Goal: Transaction & Acquisition: Purchase product/service

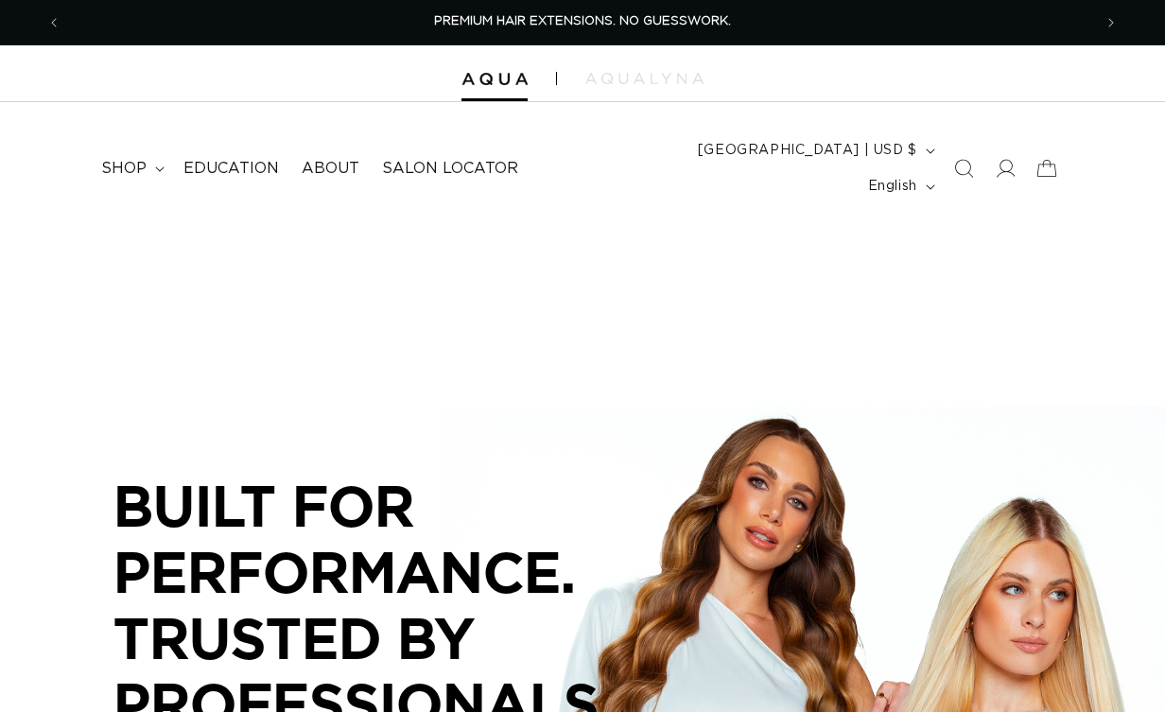
click at [959, 159] on icon "Search" at bounding box center [963, 168] width 19 height 19
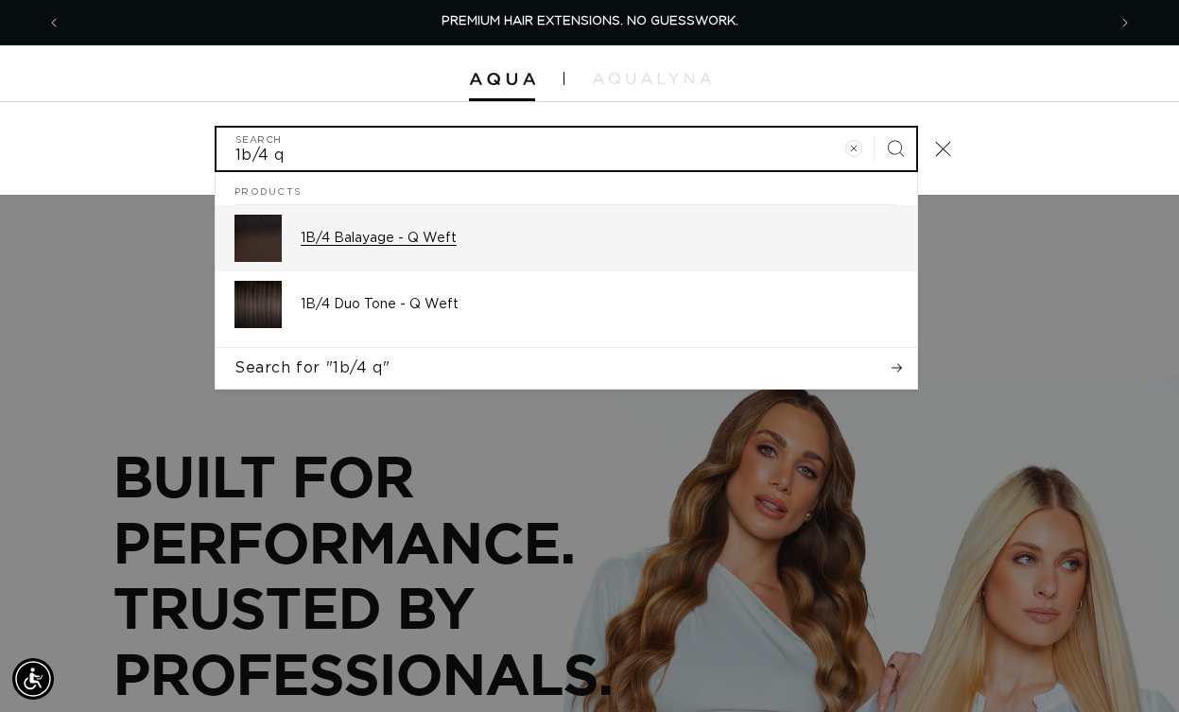
type input "1b/4 q"
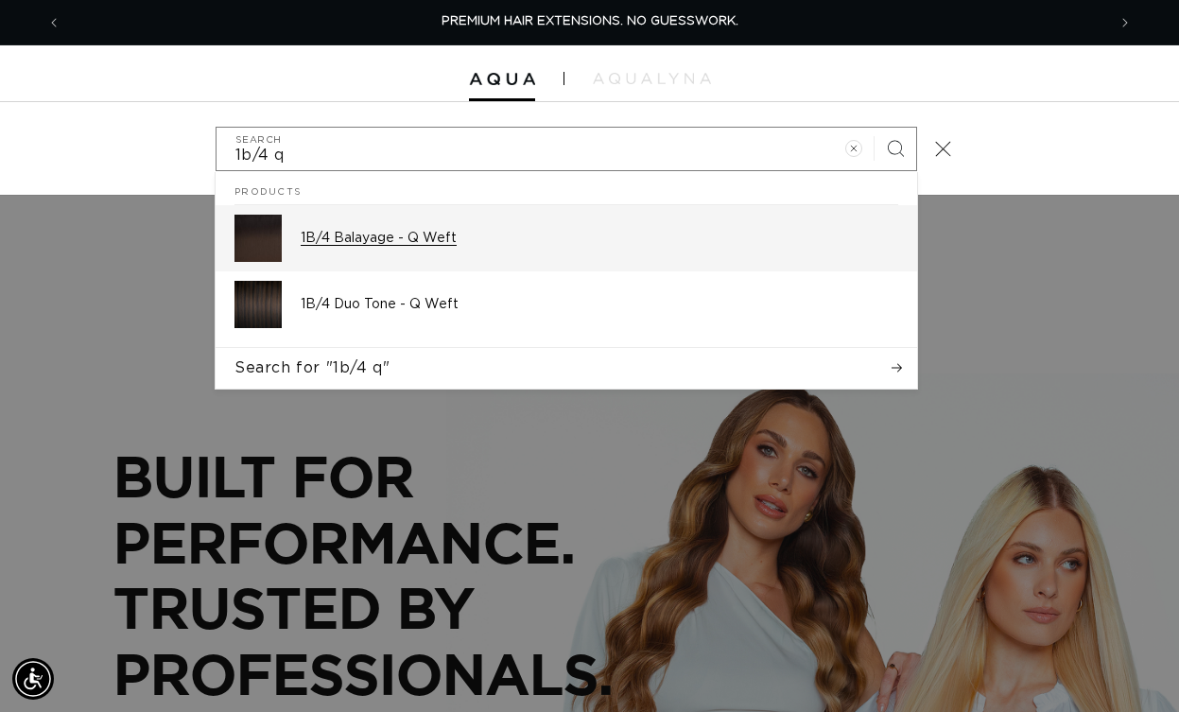
click at [388, 240] on p "1B/4 Balayage - Q Weft" at bounding box center [600, 238] width 598 height 17
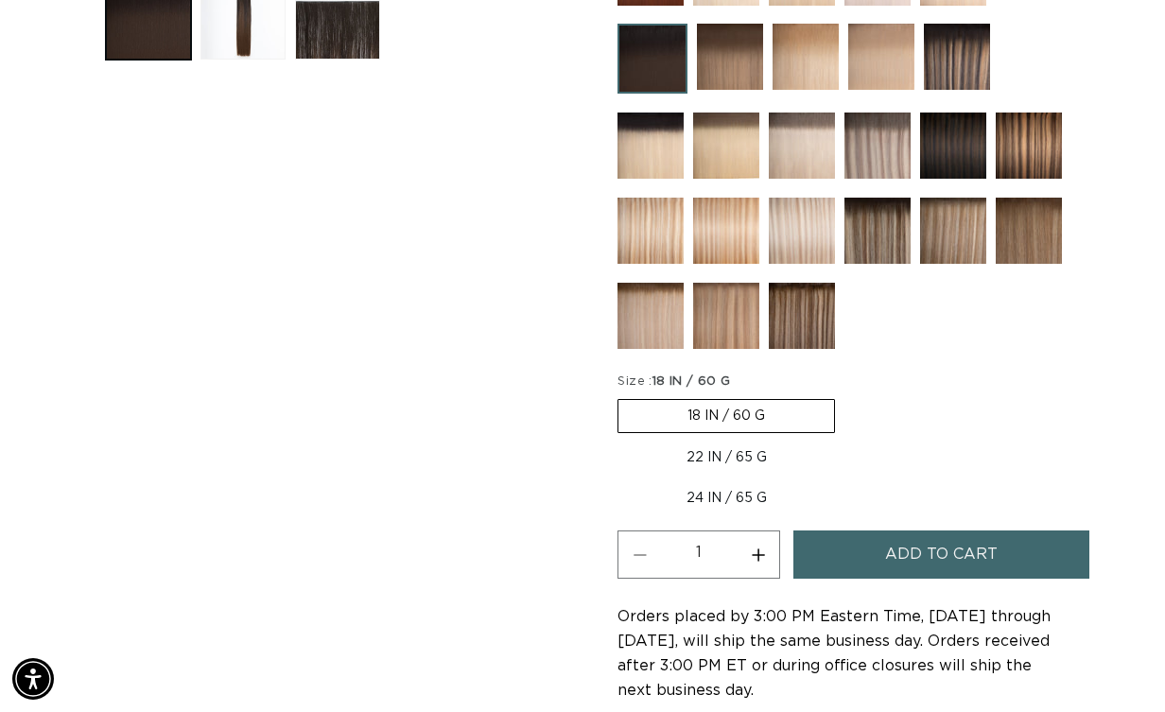
scroll to position [0, 2061]
click at [906, 530] on span "Add to cart" at bounding box center [941, 554] width 113 height 48
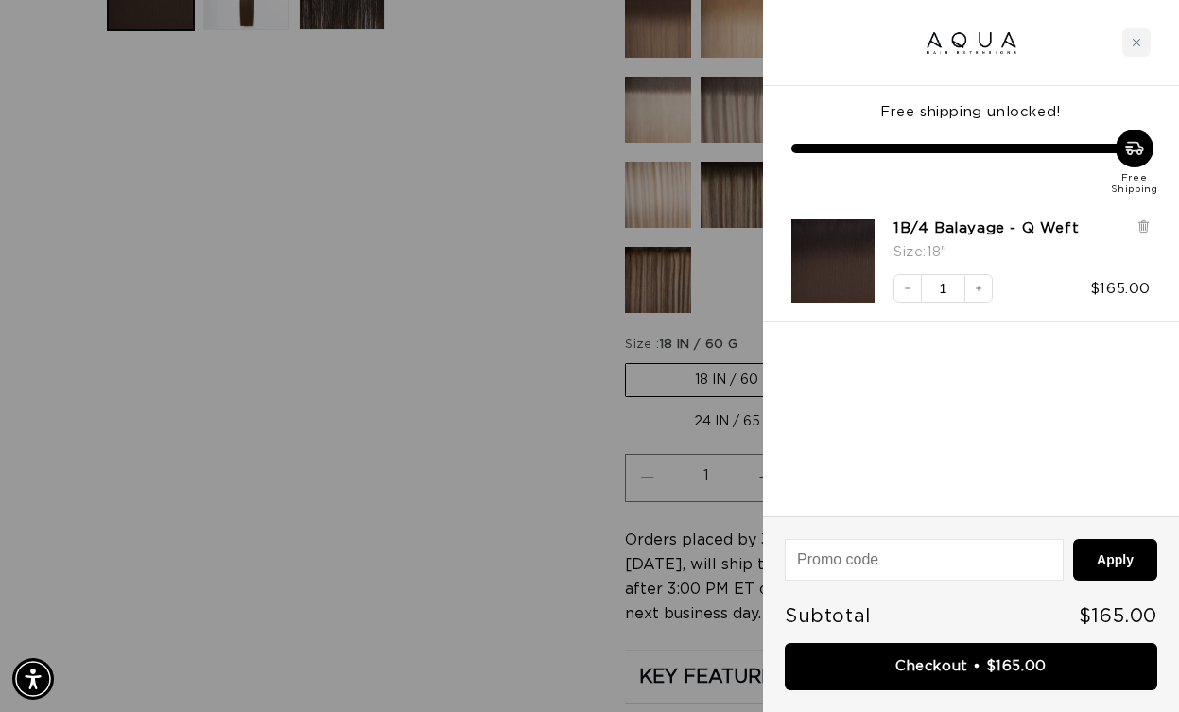
scroll to position [0, 0]
click at [521, 401] on div at bounding box center [589, 356] width 1179 height 712
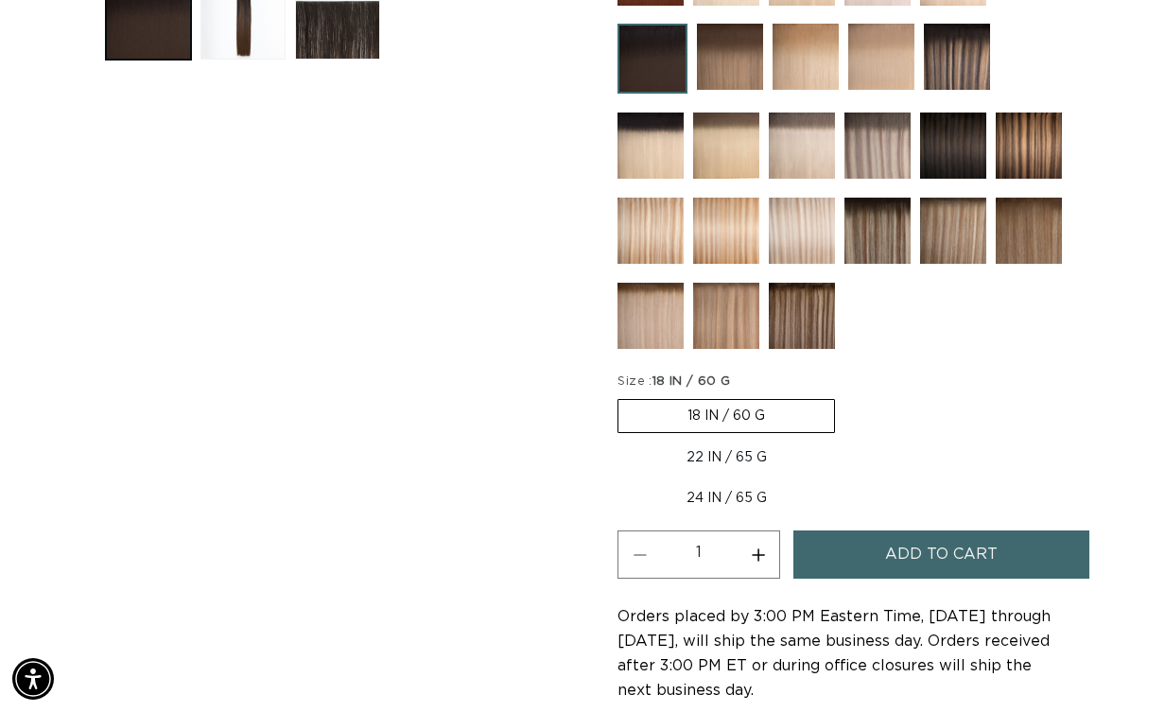
click at [980, 121] on img at bounding box center [953, 146] width 66 height 66
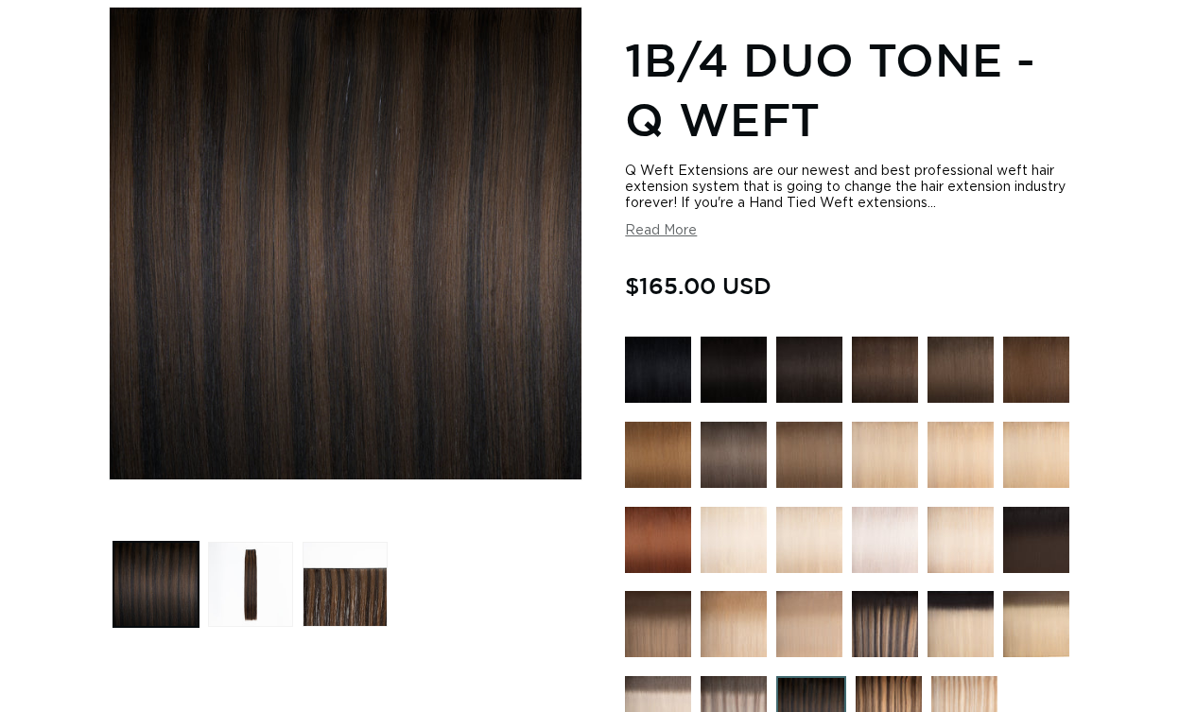
scroll to position [946, 0]
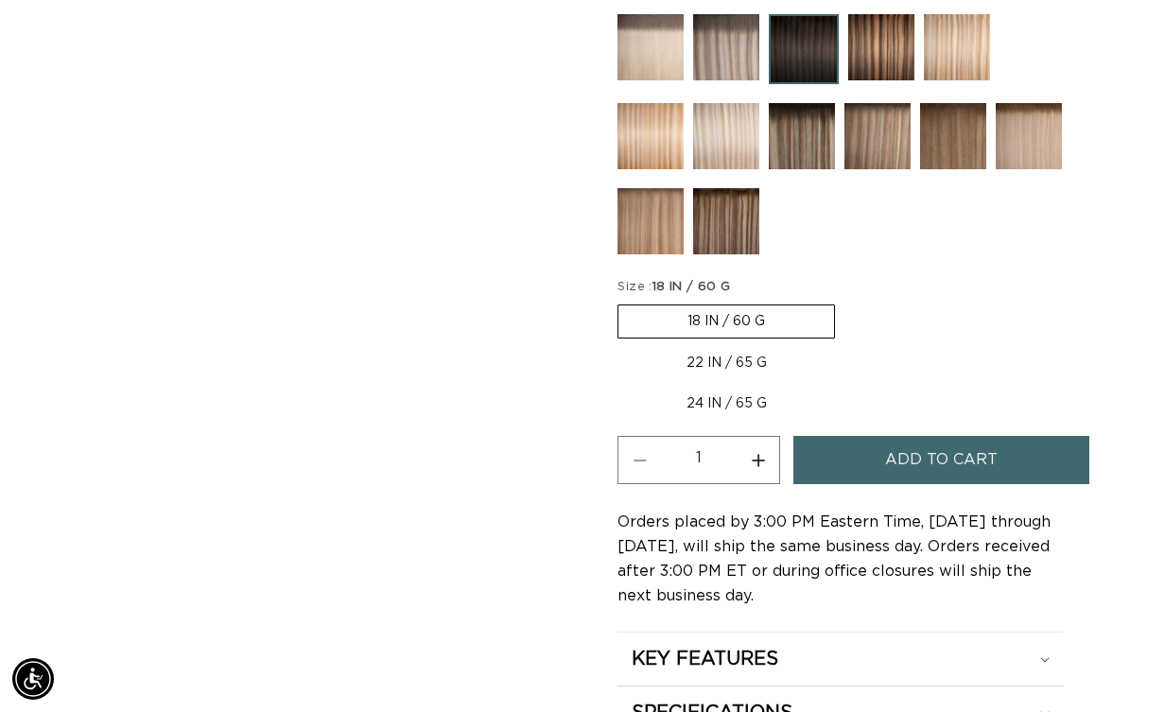
click at [819, 436] on button "Add to cart" at bounding box center [941, 460] width 296 height 48
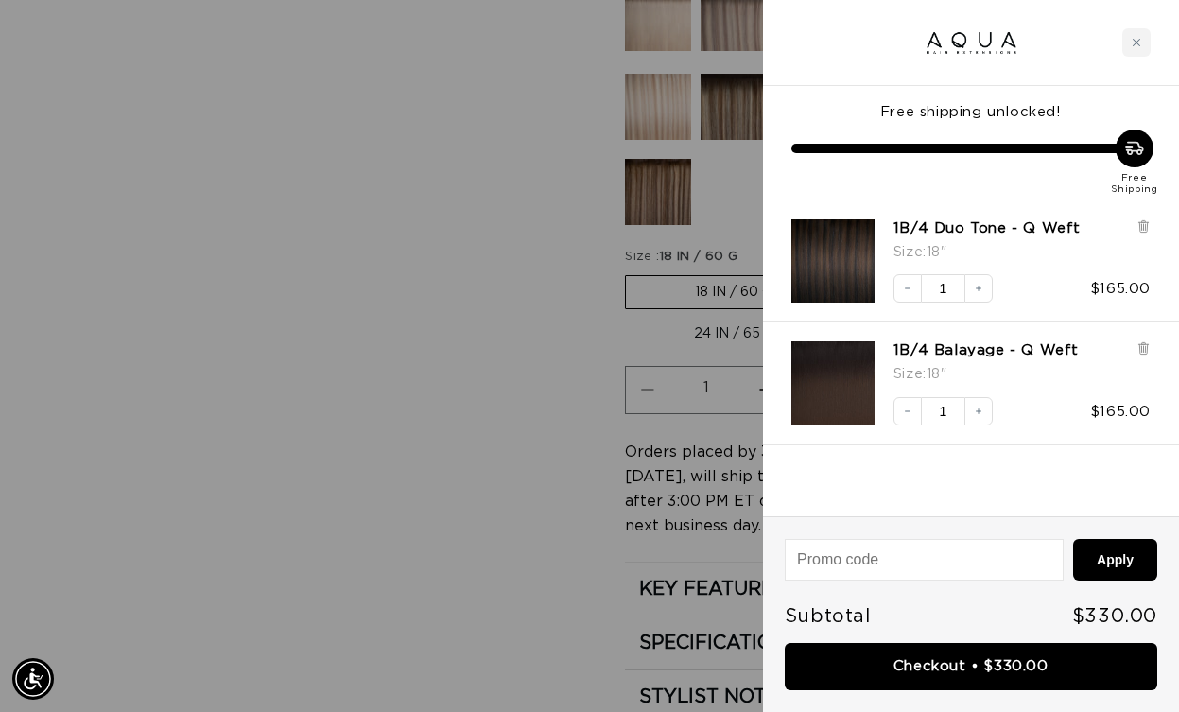
scroll to position [0, 0]
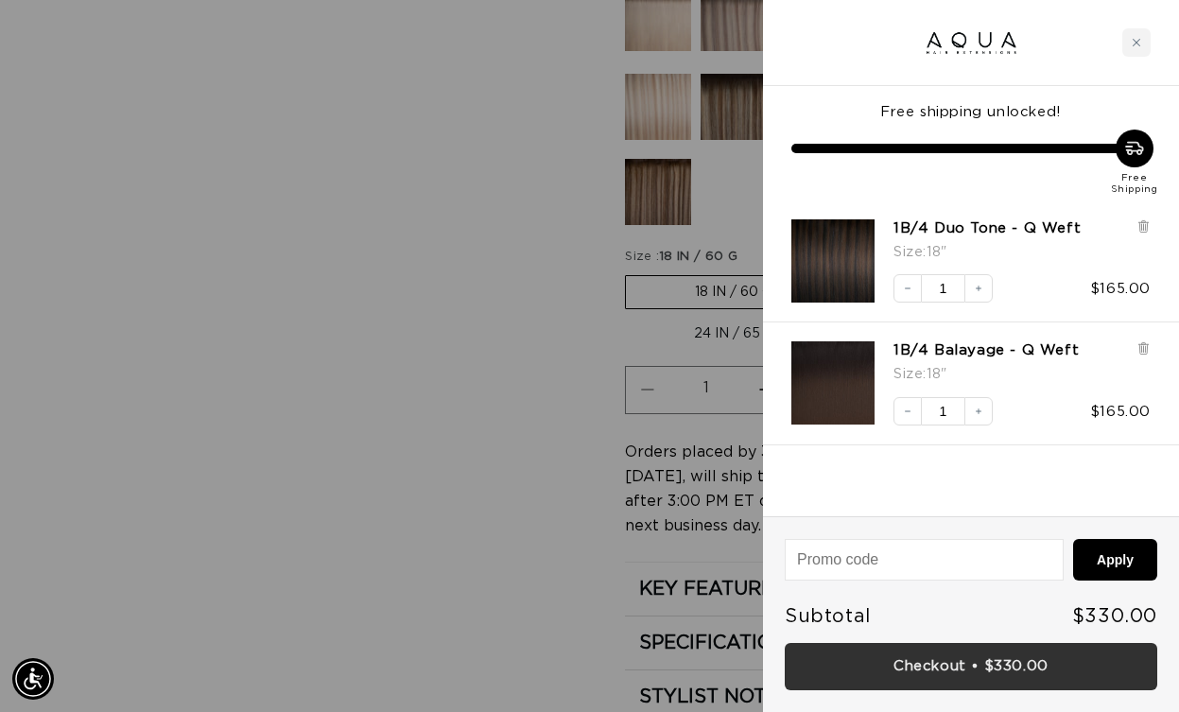
click at [955, 663] on link "Checkout • $330.00" at bounding box center [971, 667] width 373 height 48
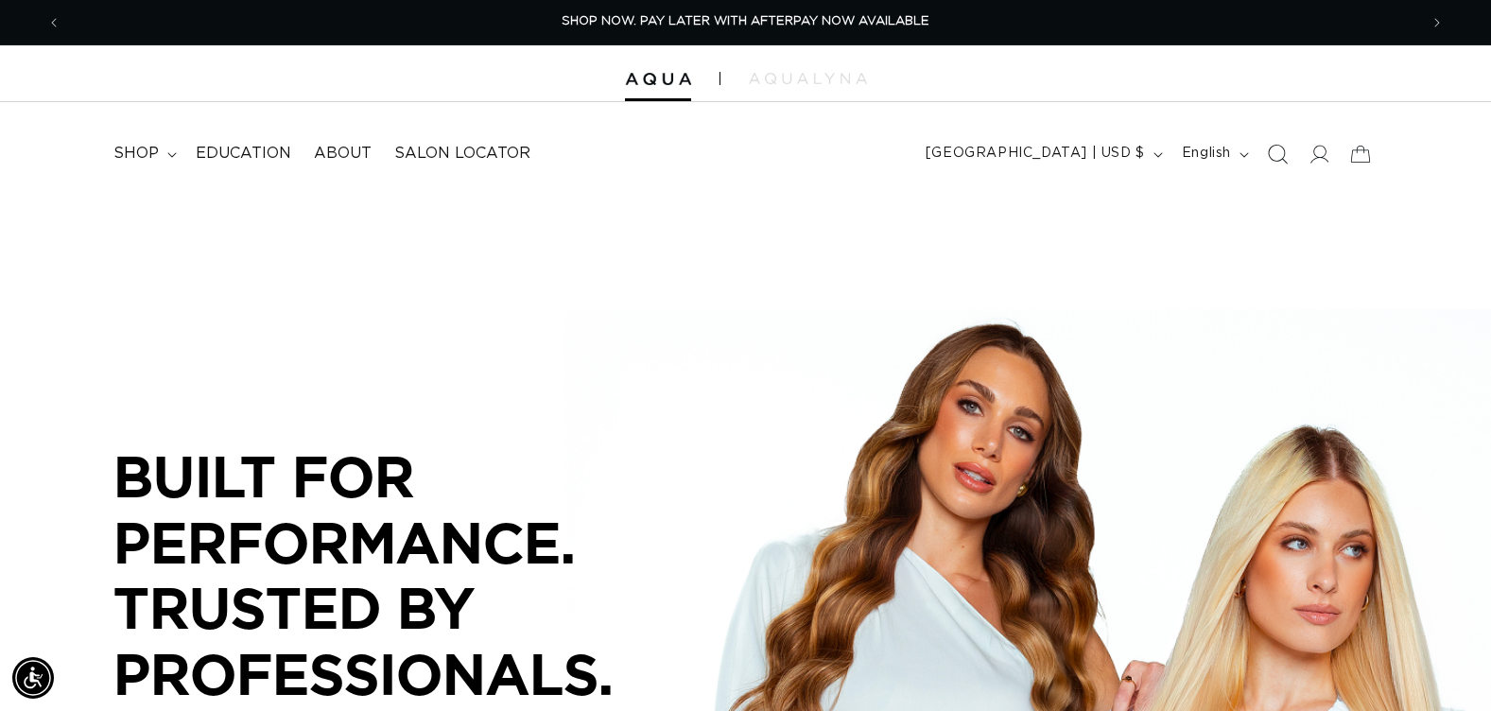
click at [1283, 150] on icon "Search" at bounding box center [1277, 154] width 20 height 20
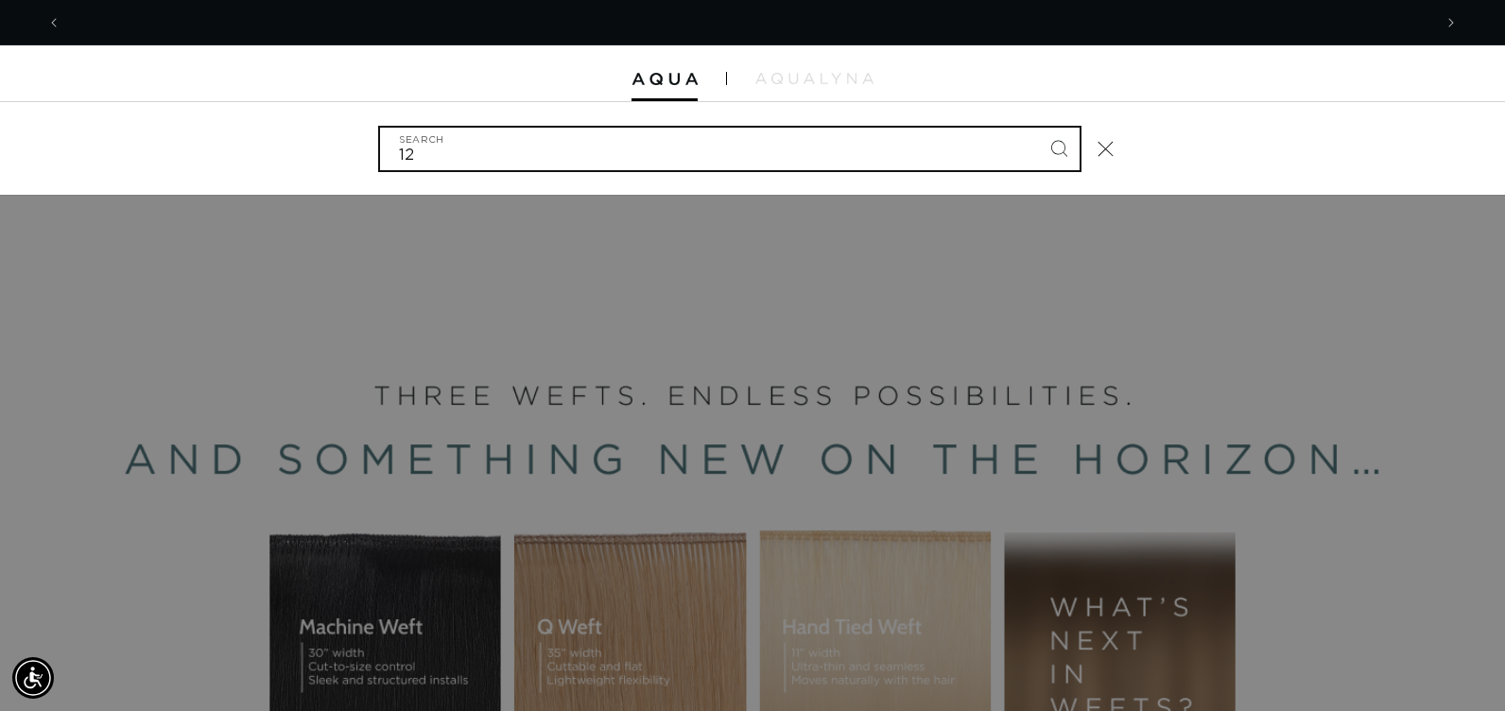
scroll to position [0, 2742]
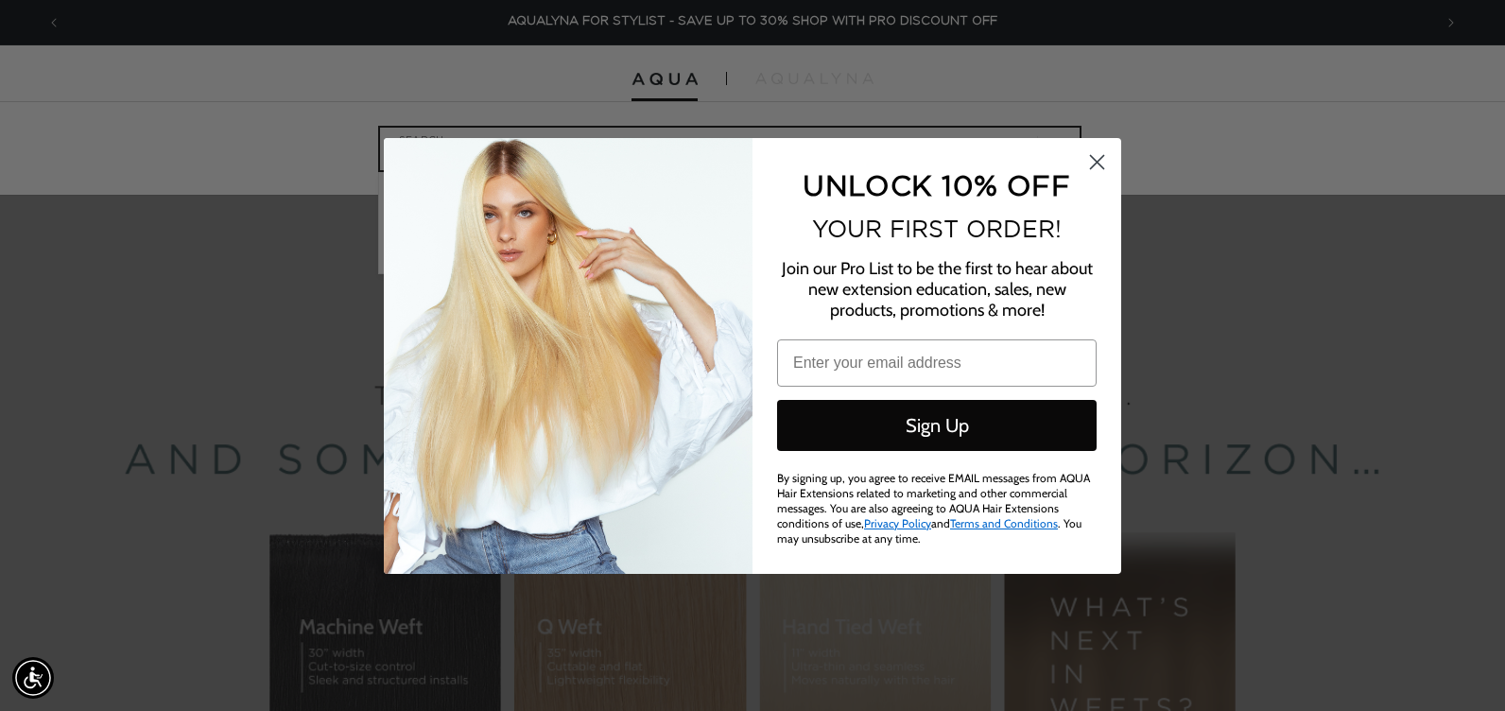
type input "127"
type input "487"
click at [1096, 159] on circle "Close dialog" at bounding box center [1097, 161] width 31 height 31
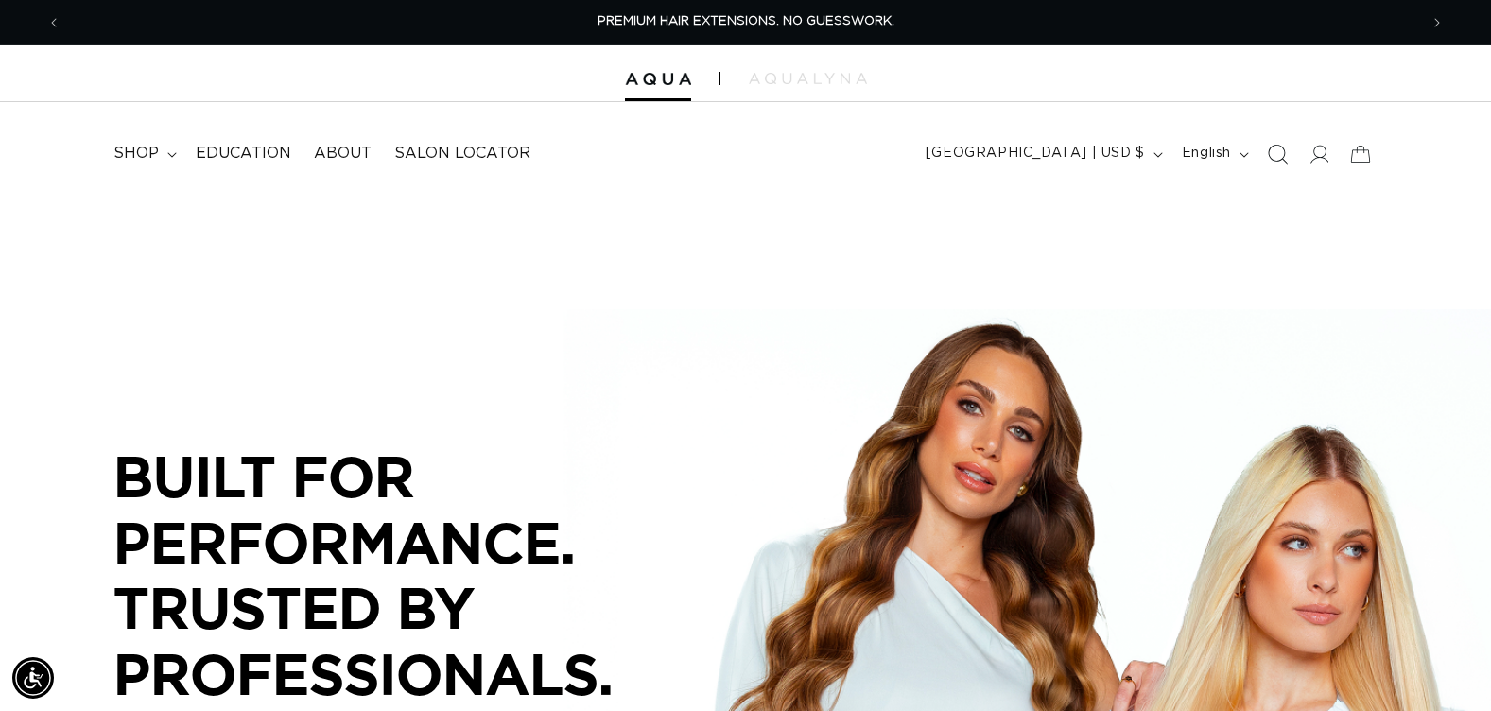
click at [1277, 157] on icon "Search" at bounding box center [1277, 154] width 20 height 20
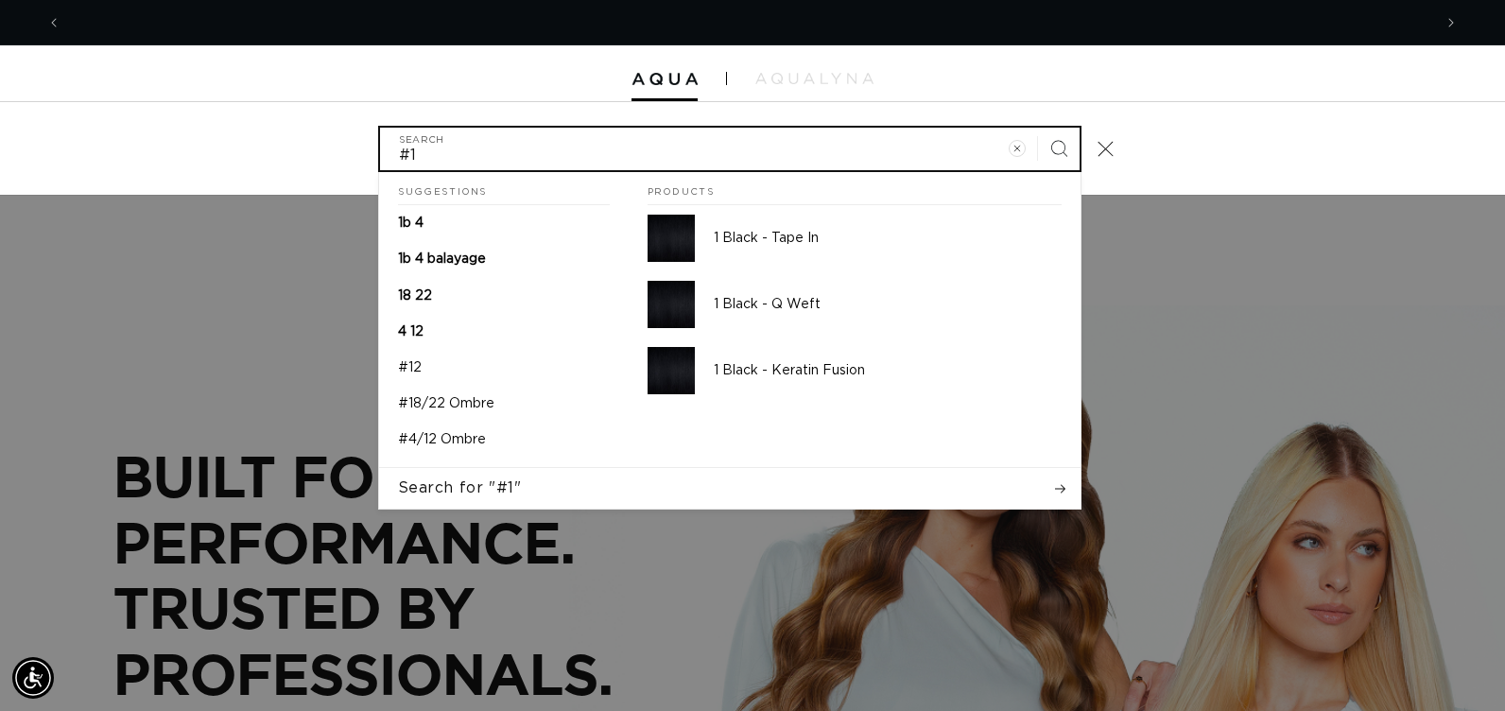
scroll to position [0, 1371]
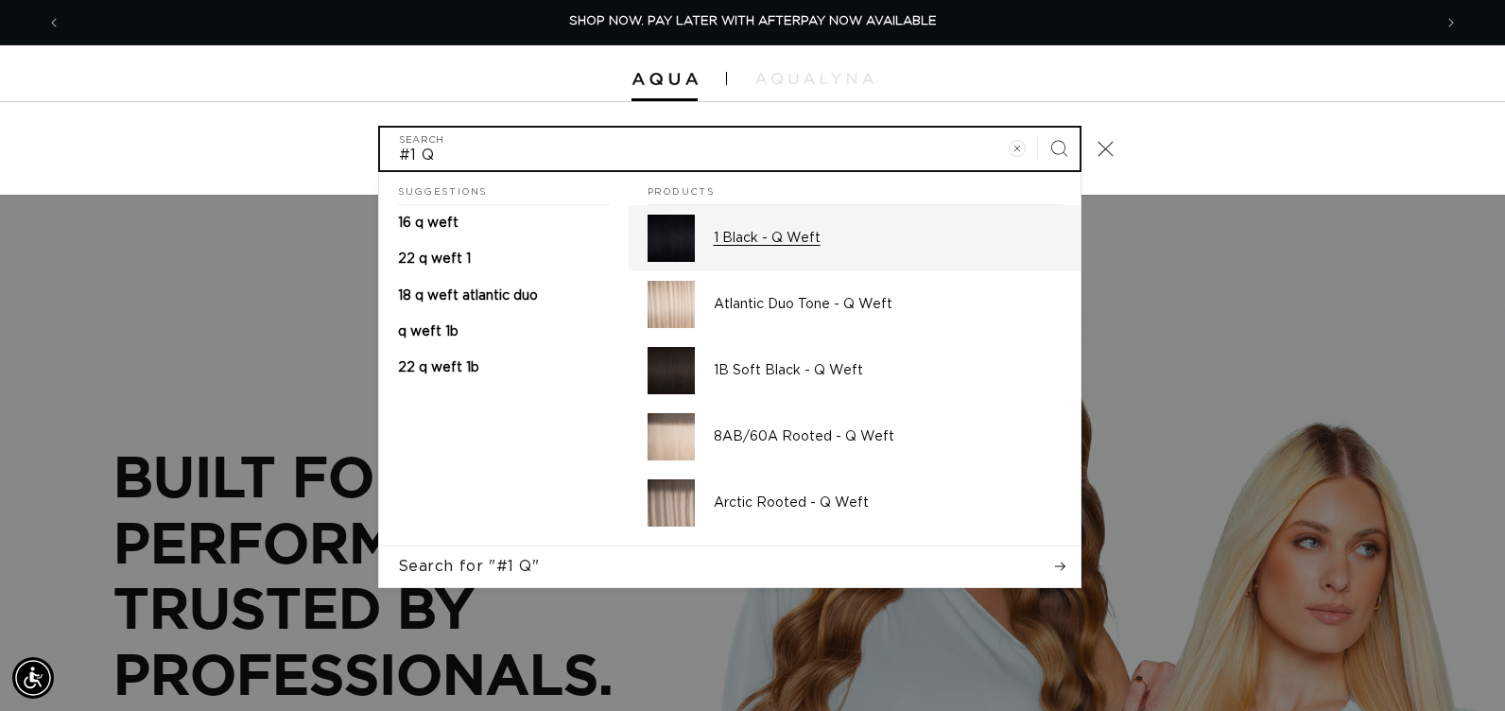
type input "#1 Q"
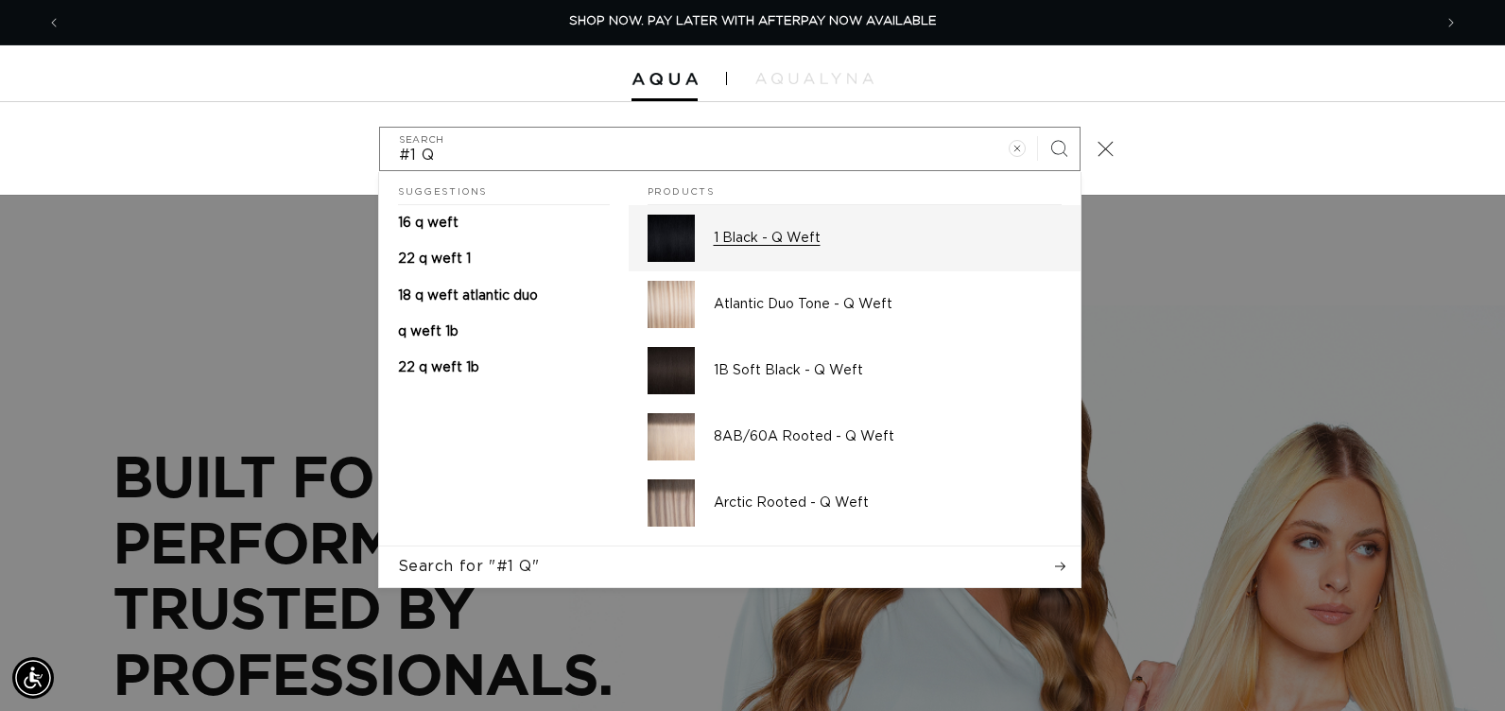
click at [703, 245] on link "1 Black - Q Weft" at bounding box center [855, 238] width 452 height 66
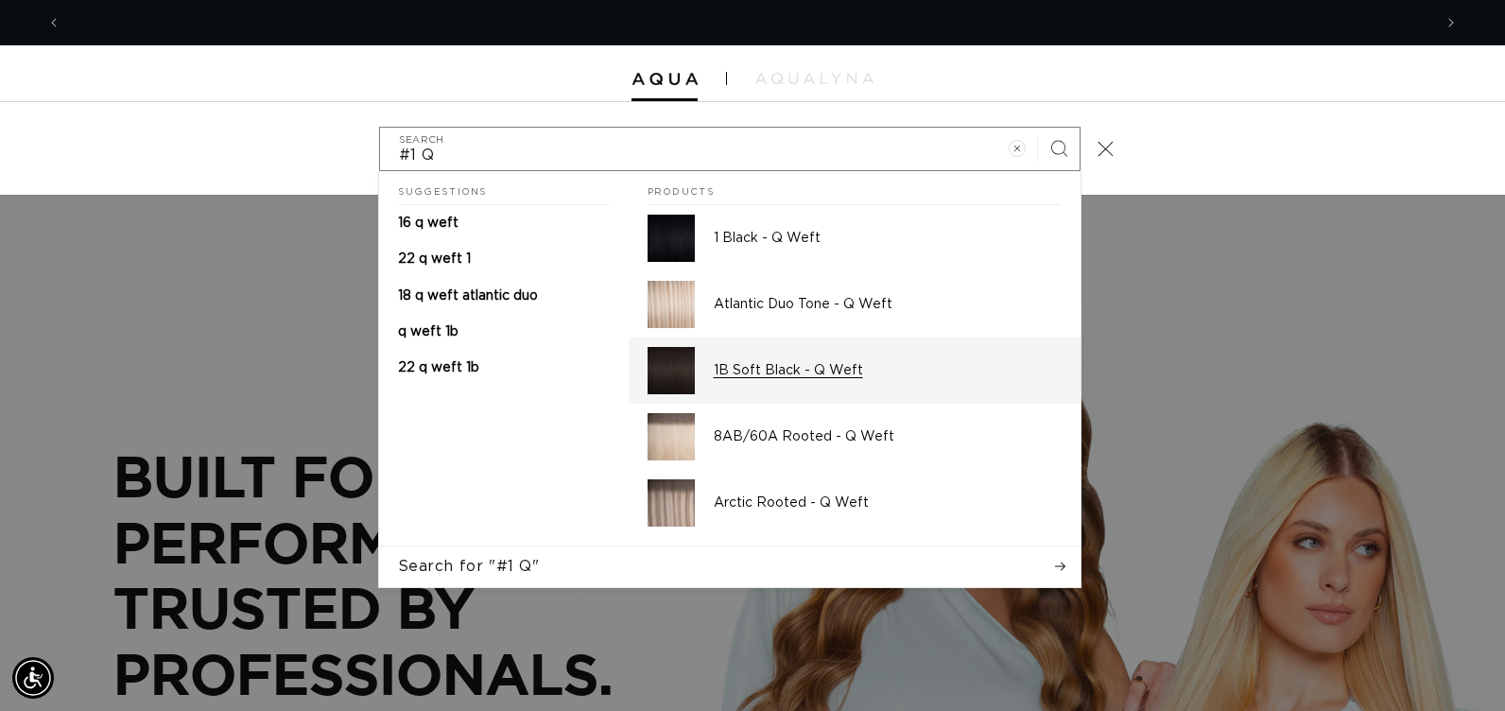
scroll to position [0, 2742]
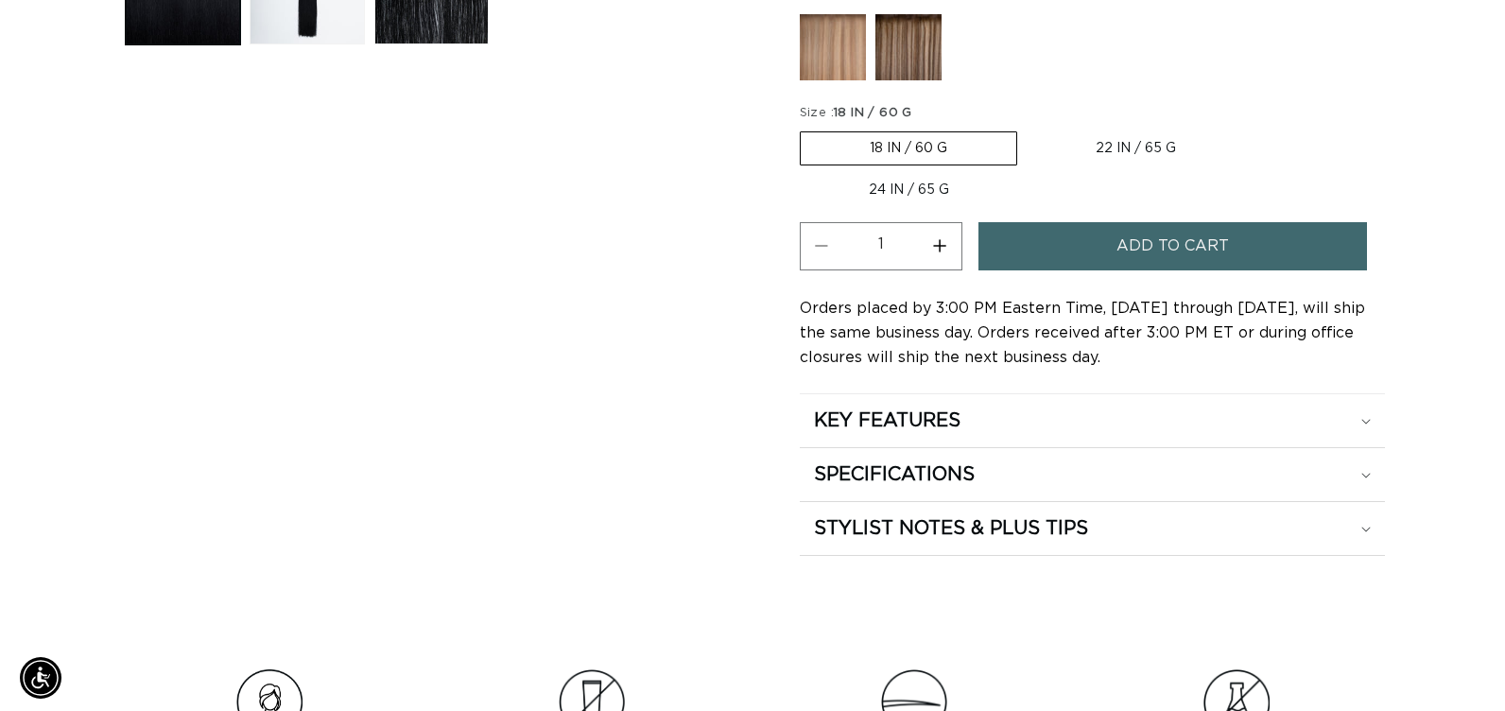
scroll to position [0, 1357]
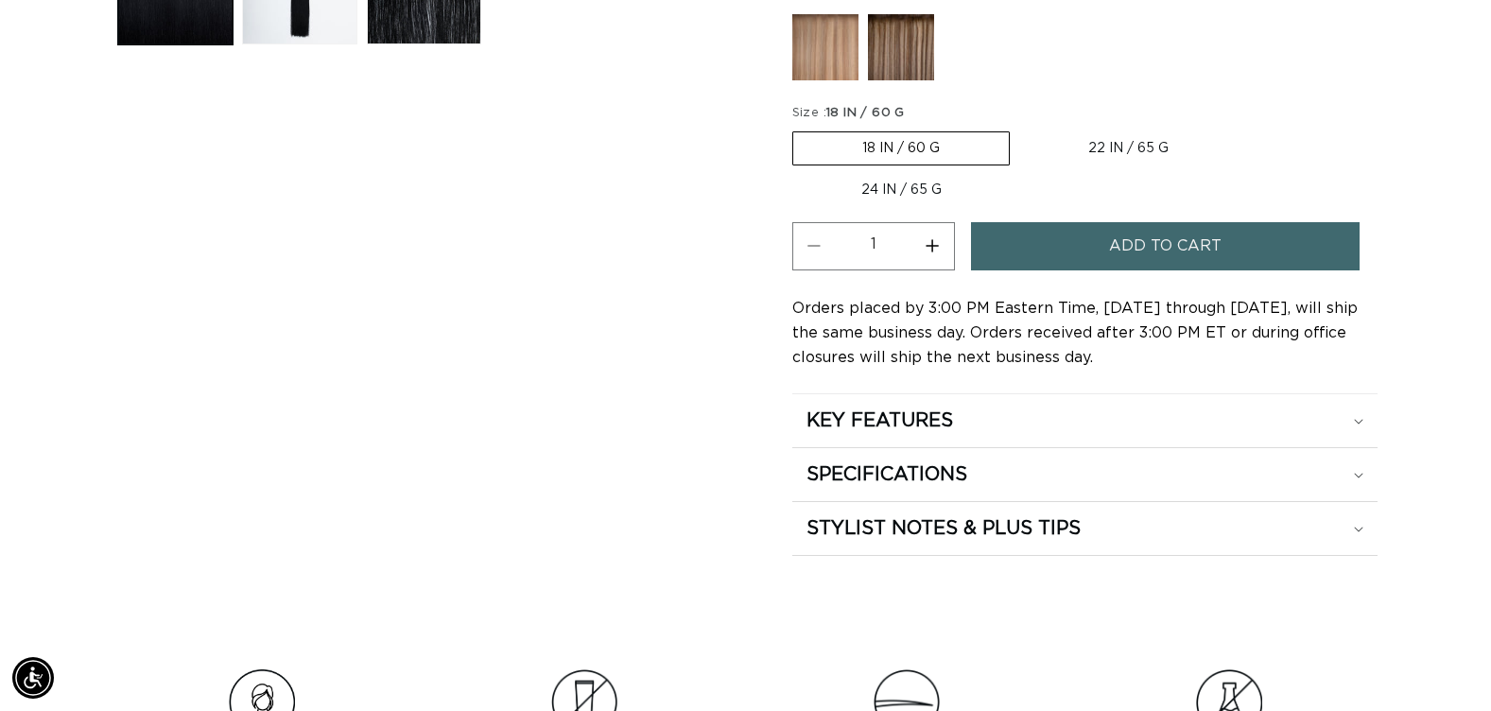
click at [1150, 143] on label "22 IN / 65 G Variant sold out or unavailable" at bounding box center [1128, 148] width 218 height 32
click at [1020, 129] on input "22 IN / 65 G Variant sold out or unavailable" at bounding box center [1019, 128] width 1 height 1
radio input "true"
click at [1113, 253] on span "Add to cart" at bounding box center [1165, 246] width 113 height 48
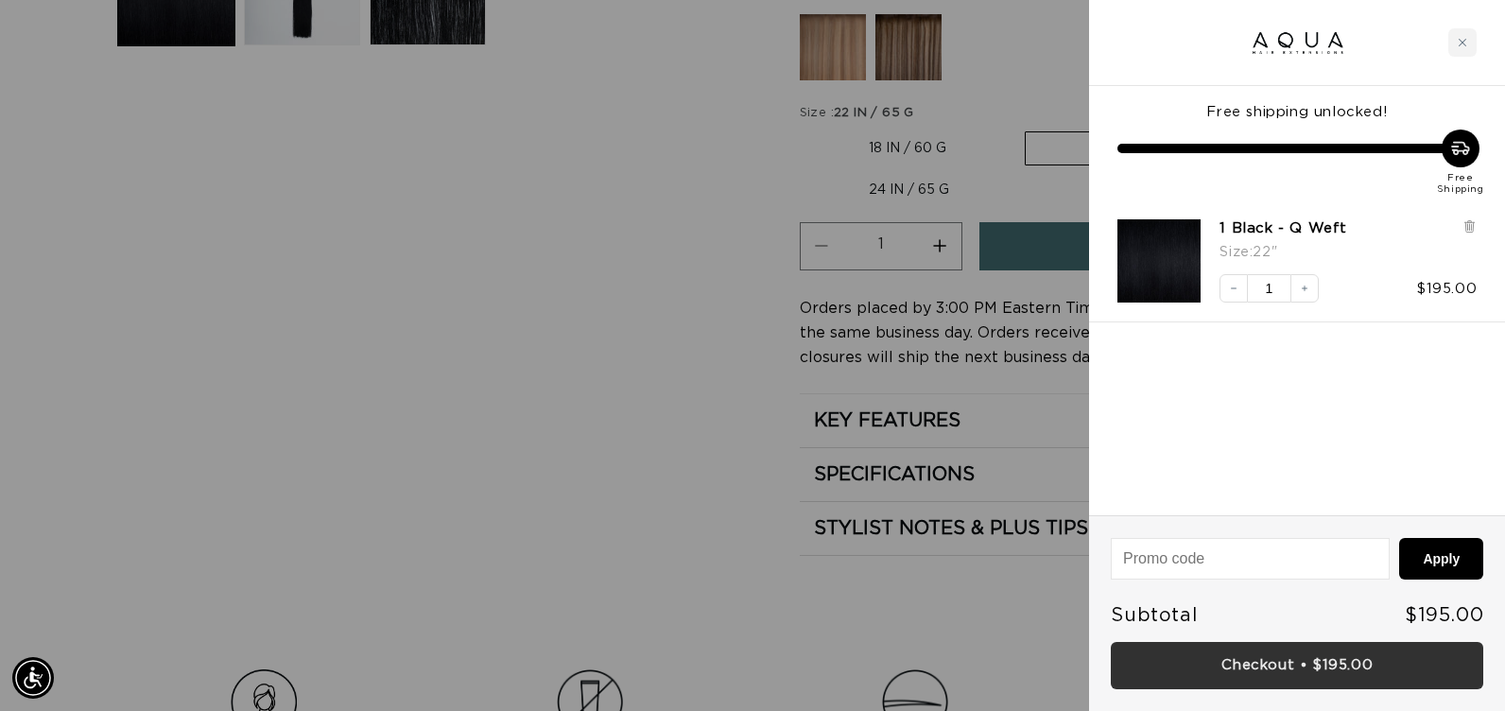
scroll to position [0, 1371]
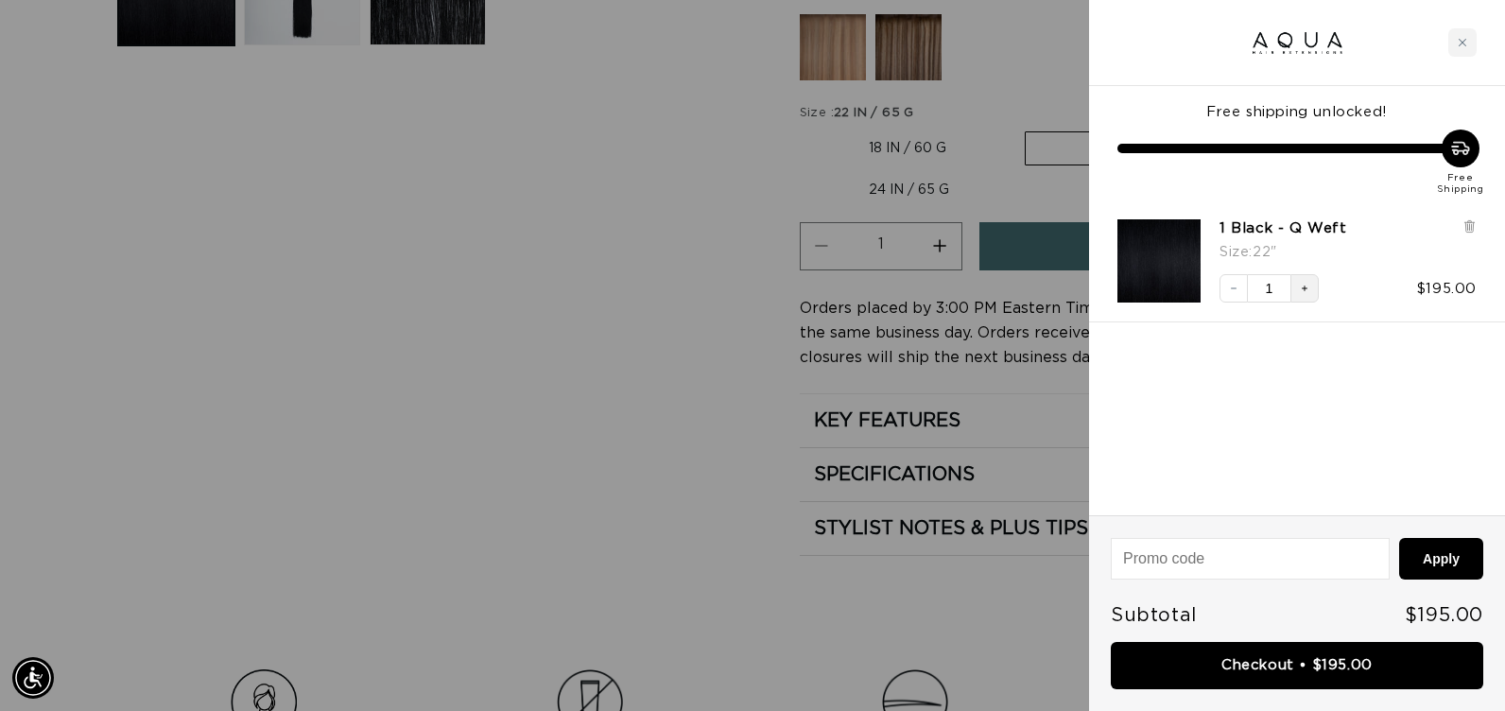
click at [1308, 289] on icon "Increase quantity" at bounding box center [1304, 288] width 11 height 11
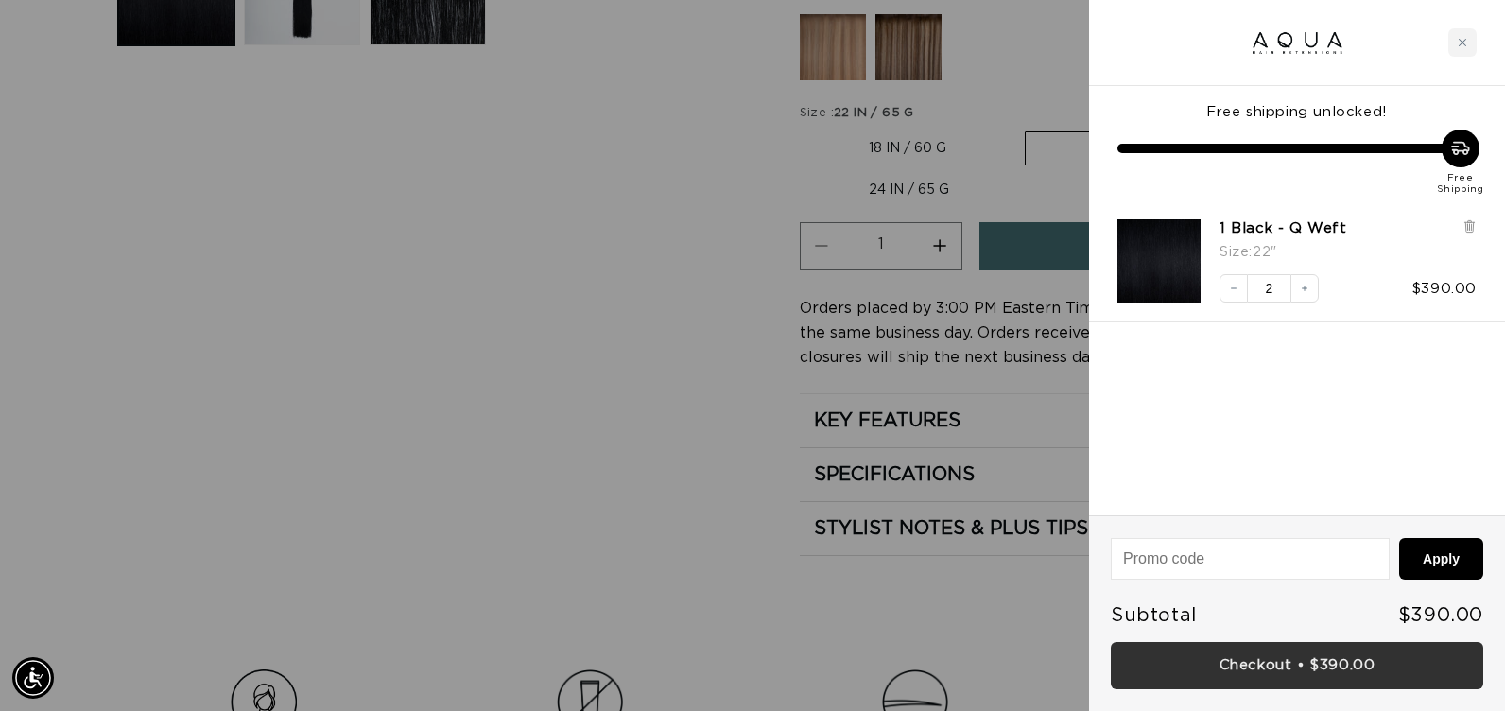
click at [1290, 662] on link "Checkout • $390.00" at bounding box center [1297, 666] width 373 height 48
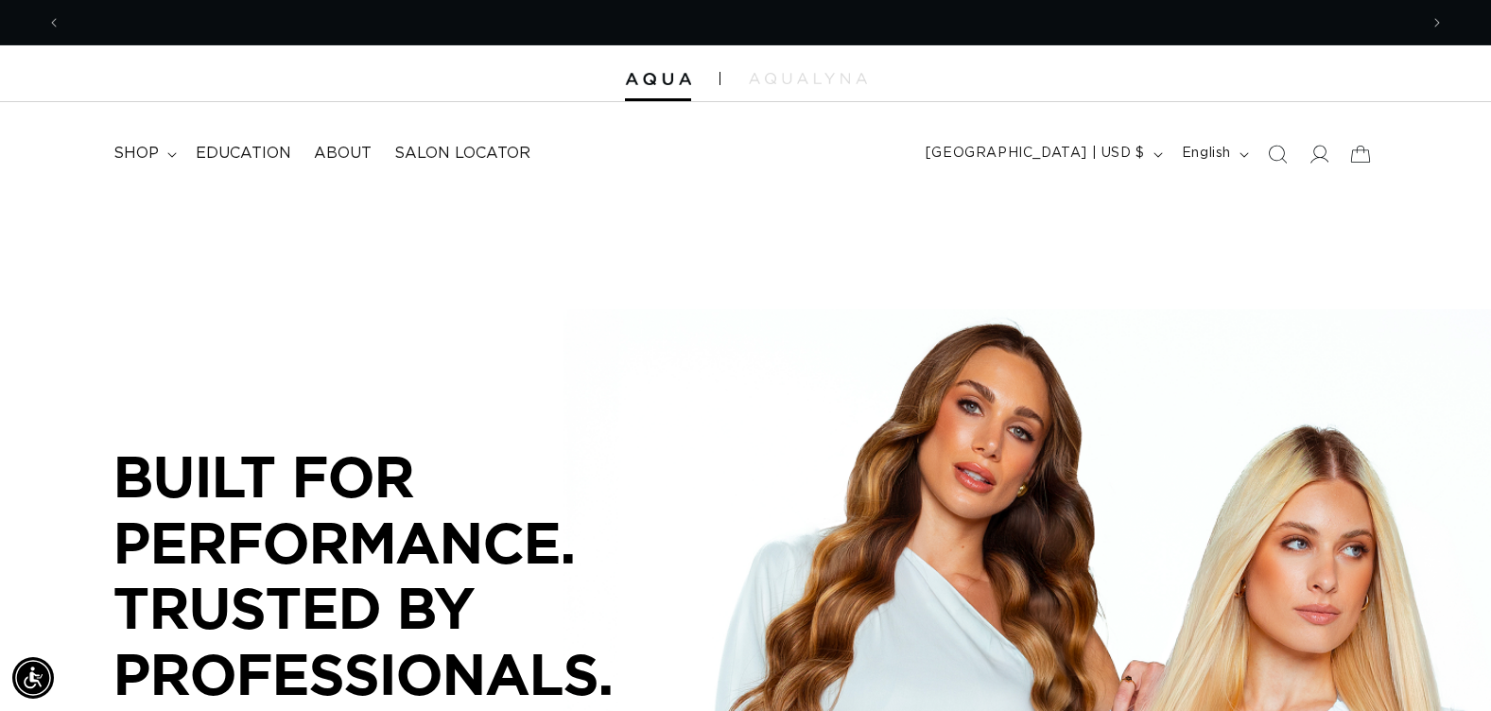
scroll to position [0, 1357]
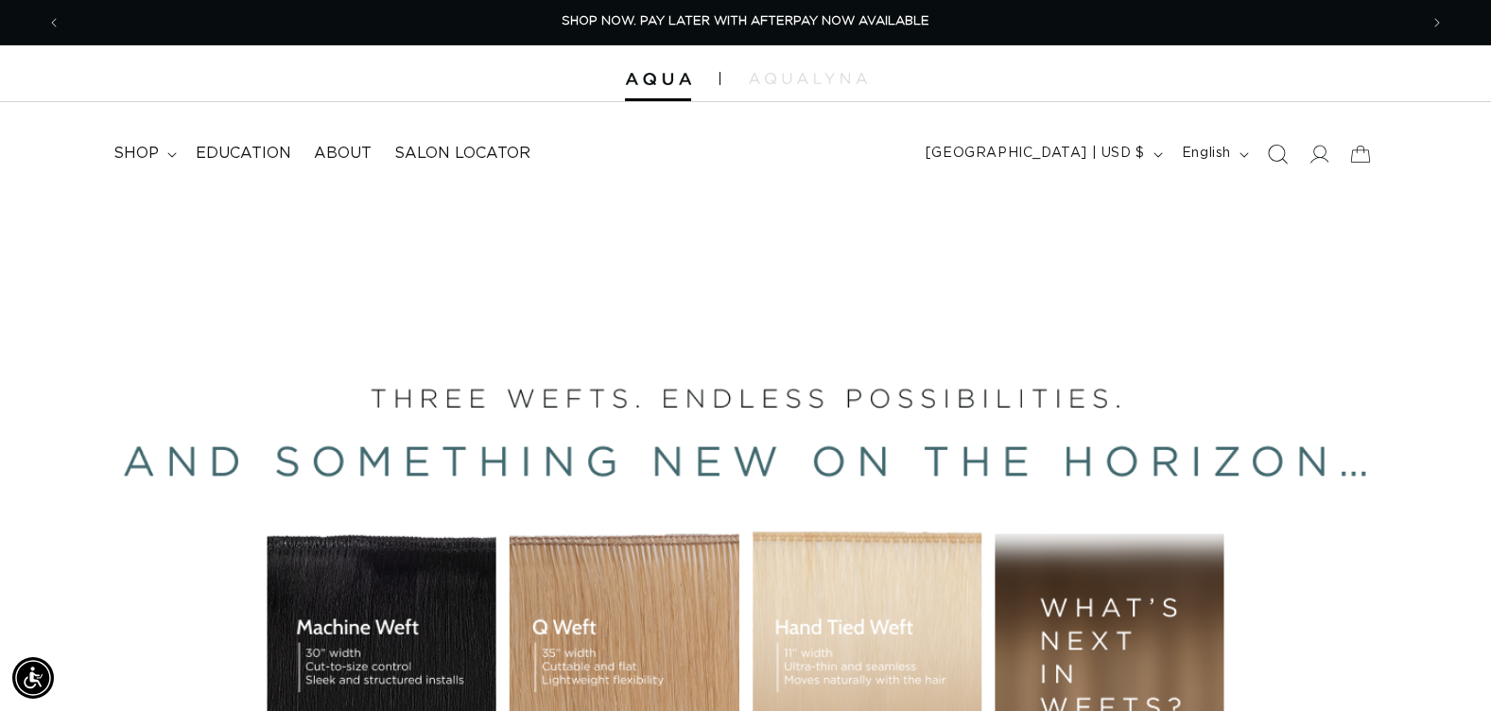
click at [1276, 158] on icon "Search" at bounding box center [1277, 154] width 20 height 20
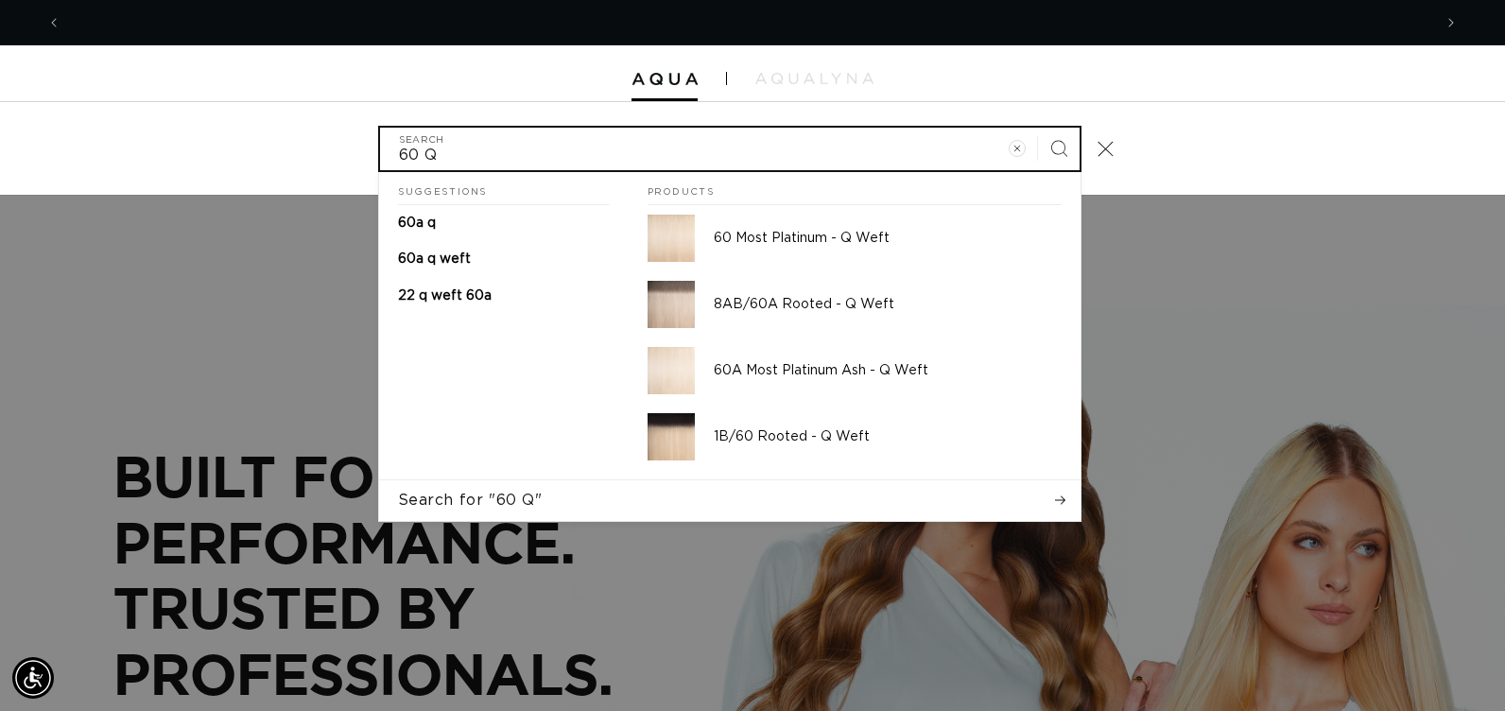
scroll to position [0, 0]
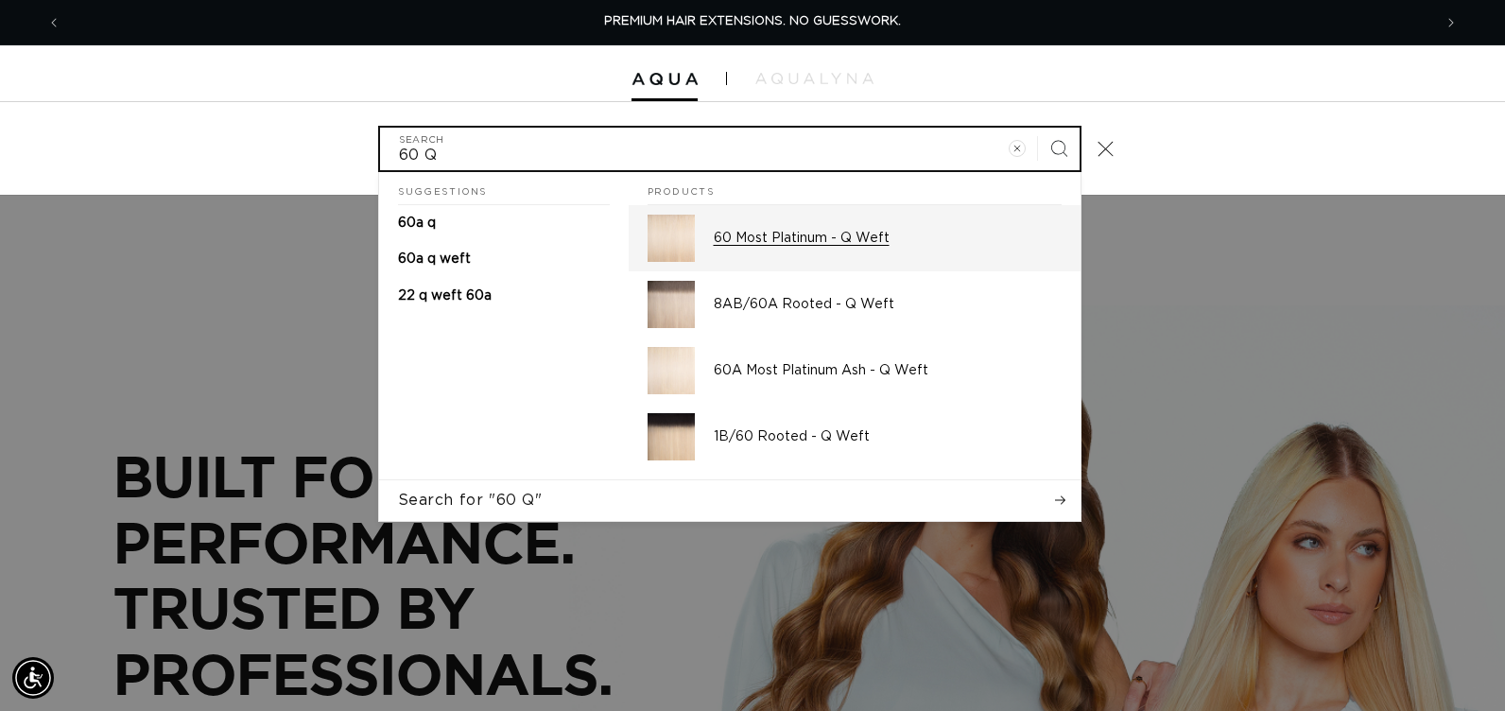
type input "60 Q"
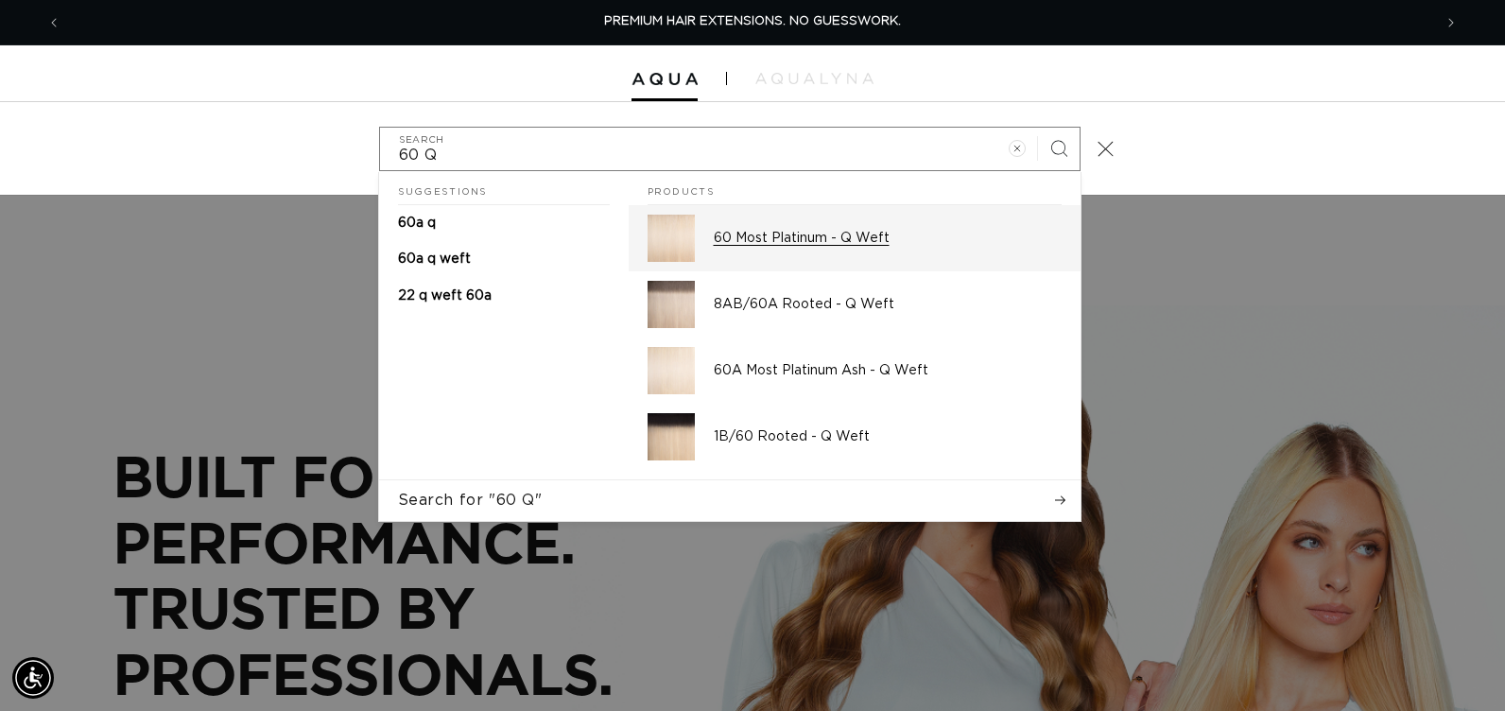
click at [790, 248] on div "60 Most Platinum - Q Weft" at bounding box center [888, 238] width 348 height 47
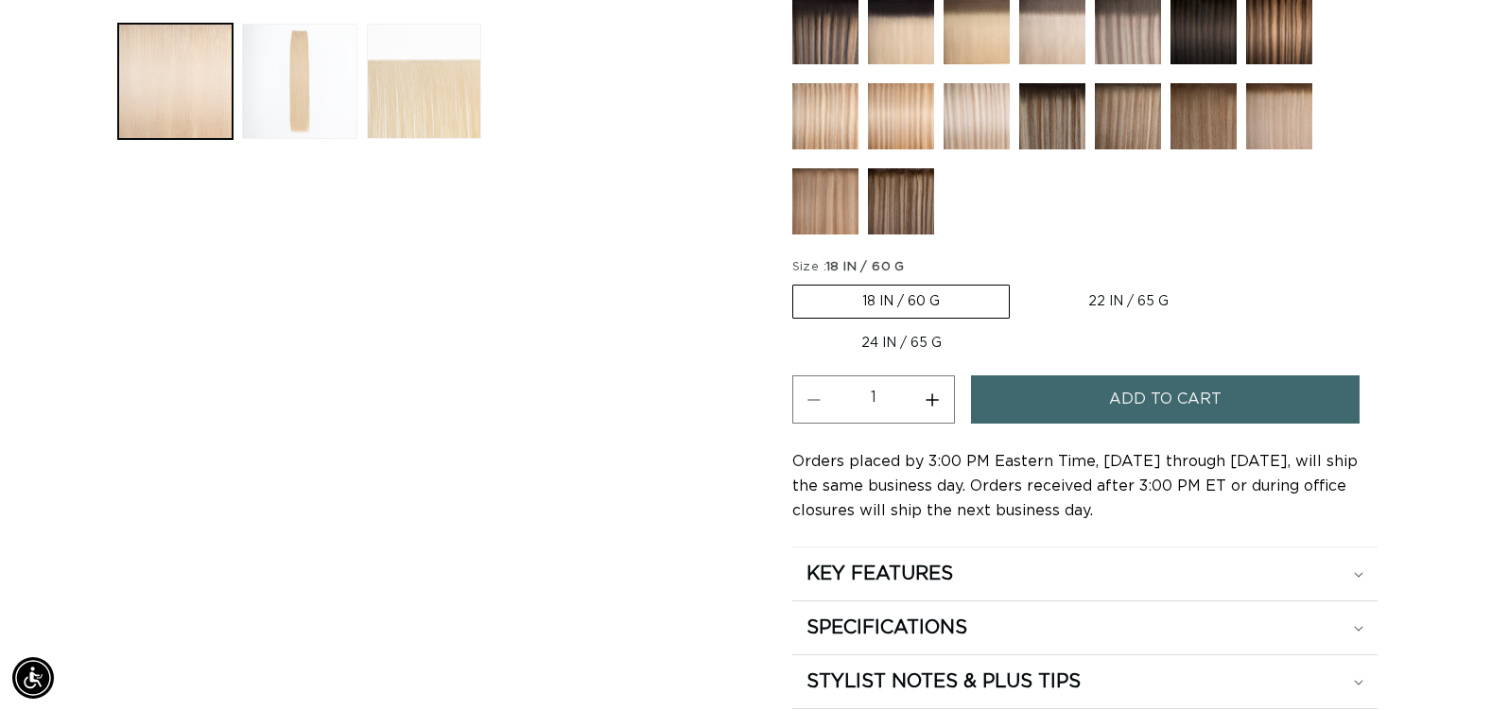
scroll to position [0, 1357]
click at [867, 339] on label "24 IN / 65 G Variant sold out or unavailable" at bounding box center [901, 343] width 218 height 32
click at [1247, 282] on input "24 IN / 65 G Variant sold out or unavailable" at bounding box center [1247, 281] width 1 height 1
radio input "true"
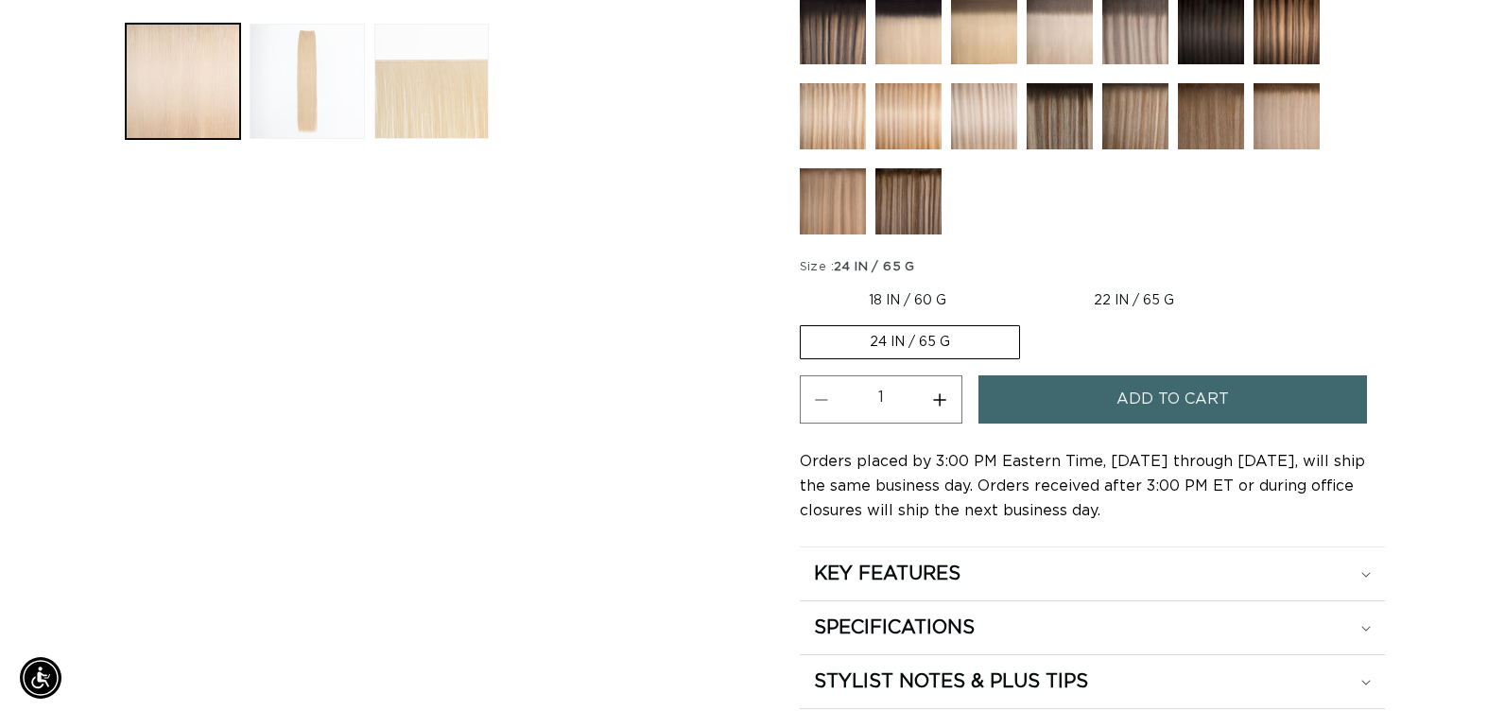
scroll to position [0, 2714]
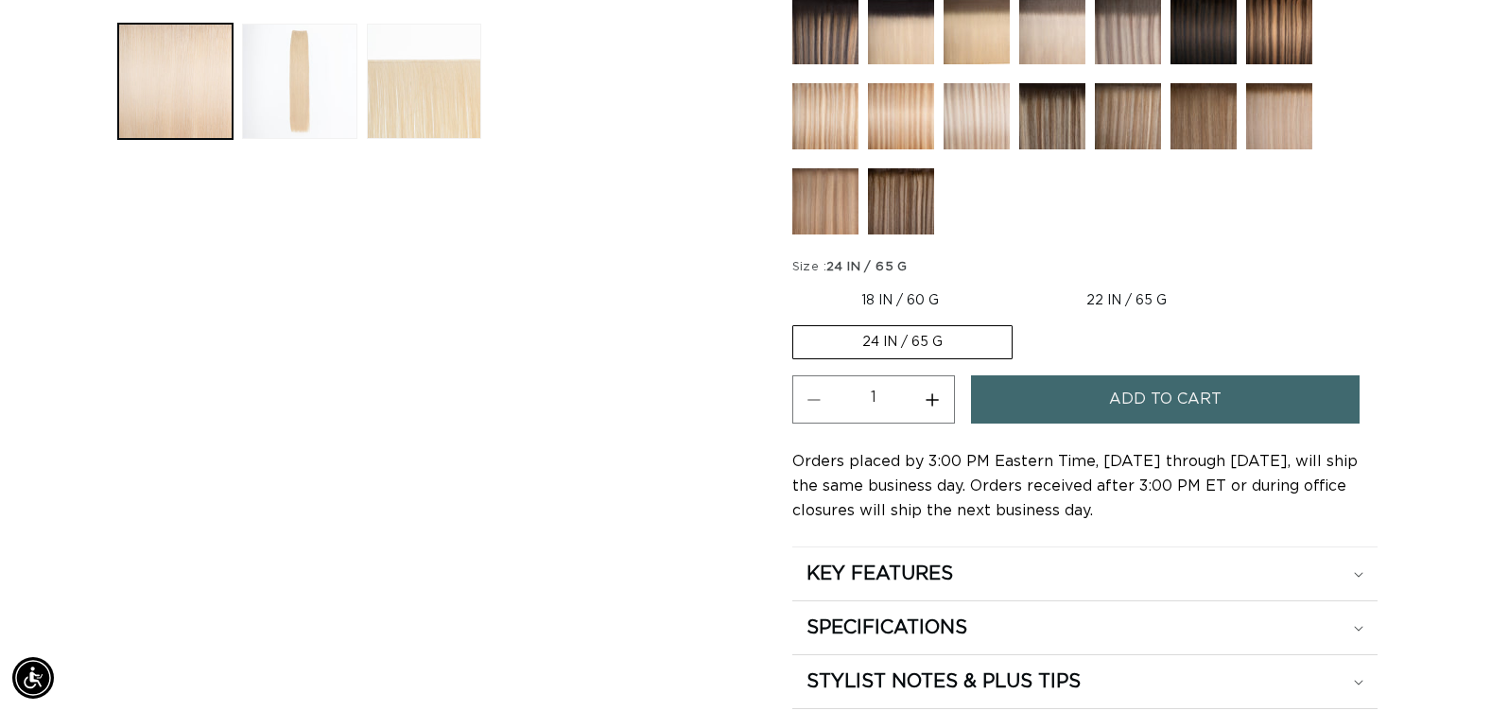
click at [931, 397] on button "Increase quantity for 60 Most Platinum - Q Weft" at bounding box center [933, 399] width 43 height 48
type input "2"
click at [1052, 410] on button "Add to cart" at bounding box center [1165, 399] width 389 height 48
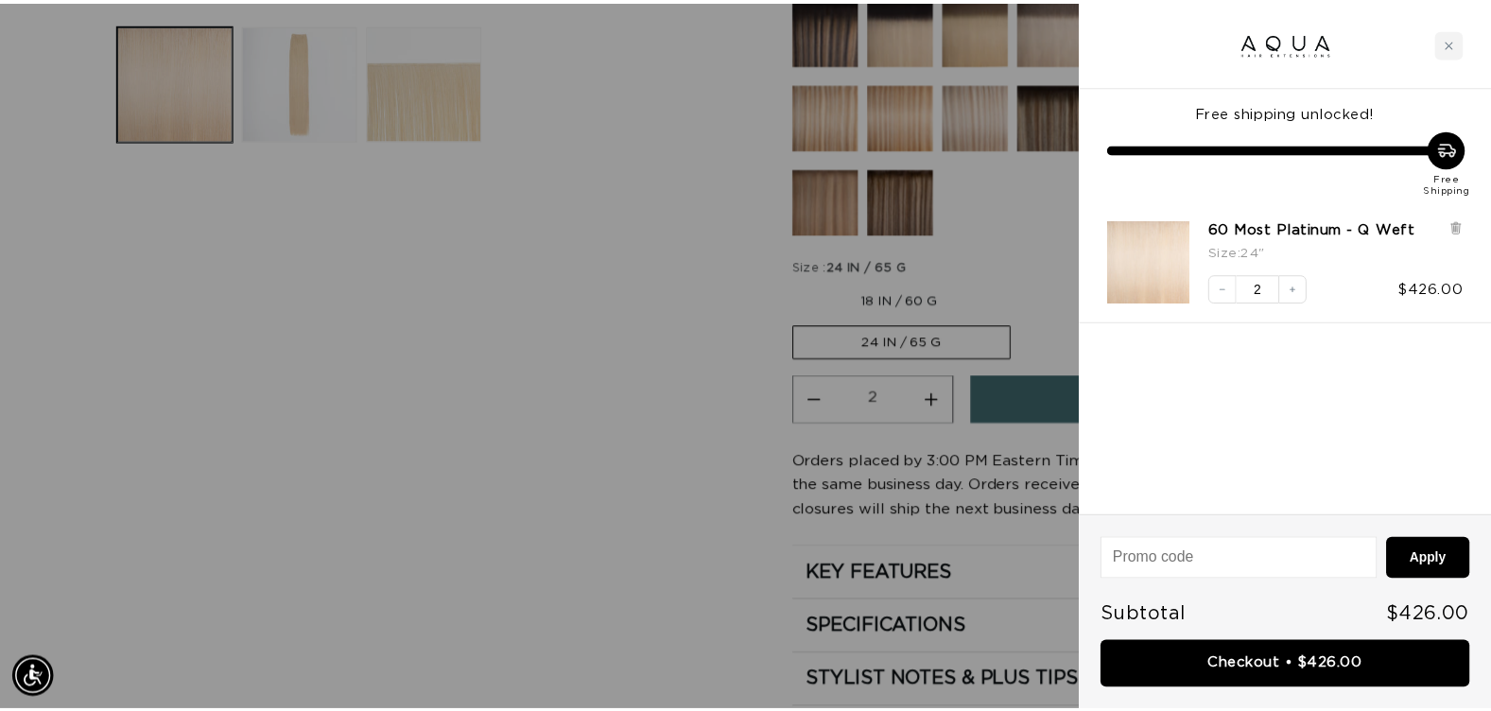
scroll to position [0, 1371]
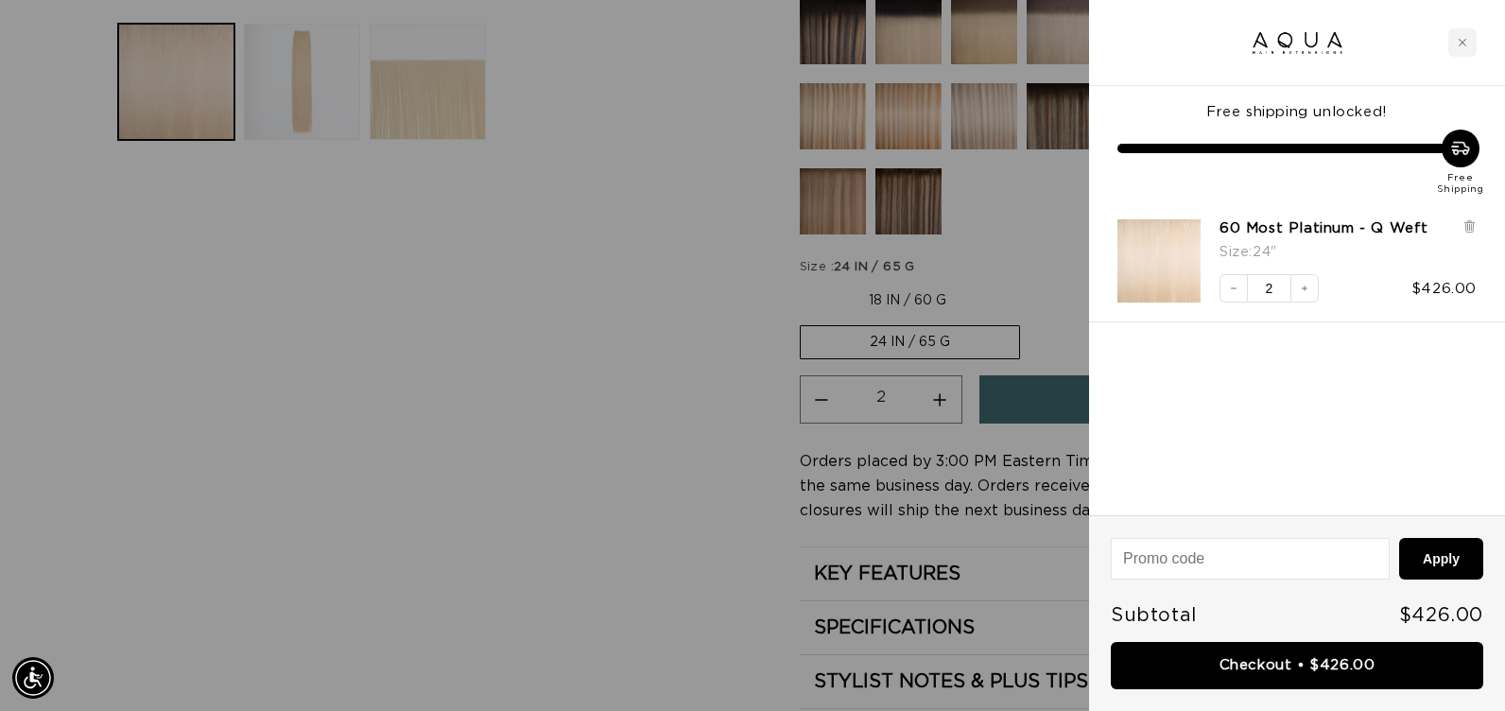
click at [642, 460] on div at bounding box center [752, 355] width 1505 height 711
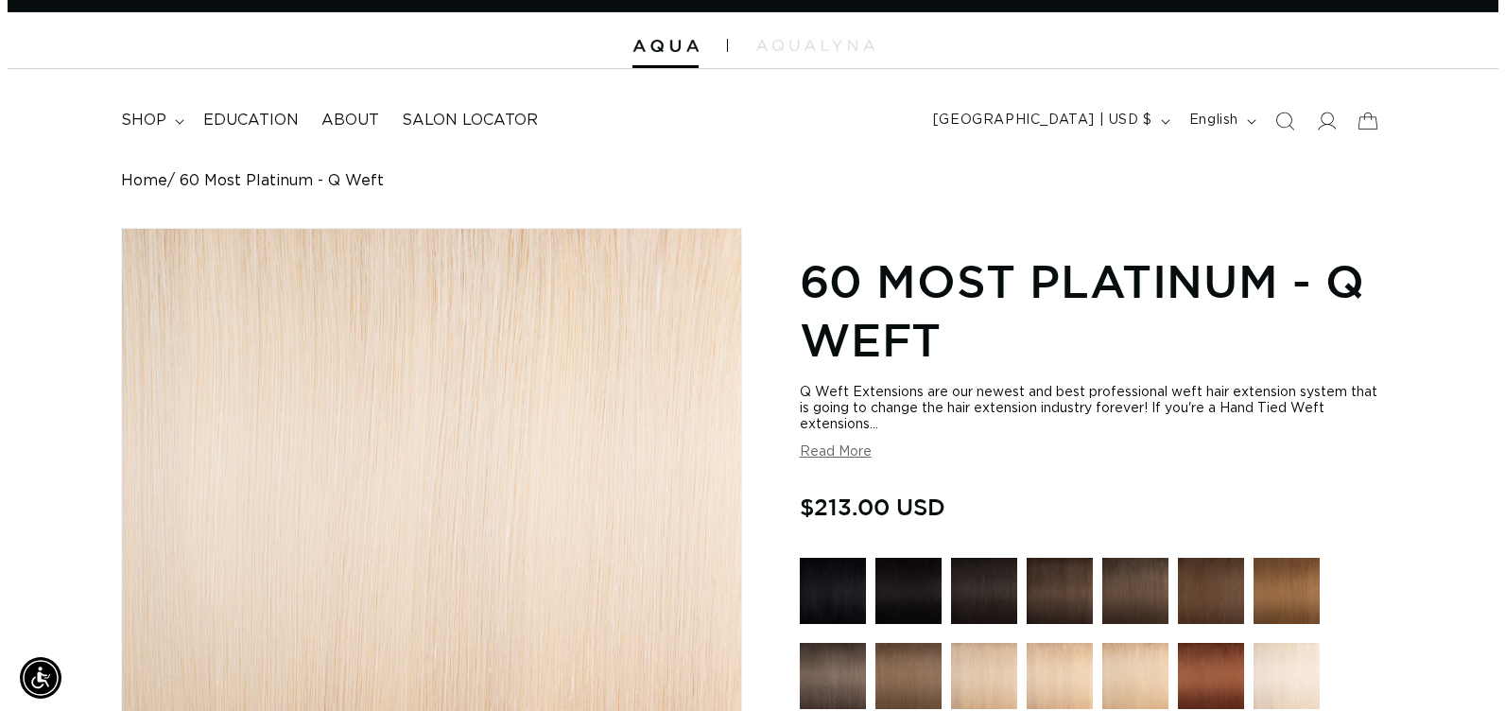
scroll to position [0, 0]
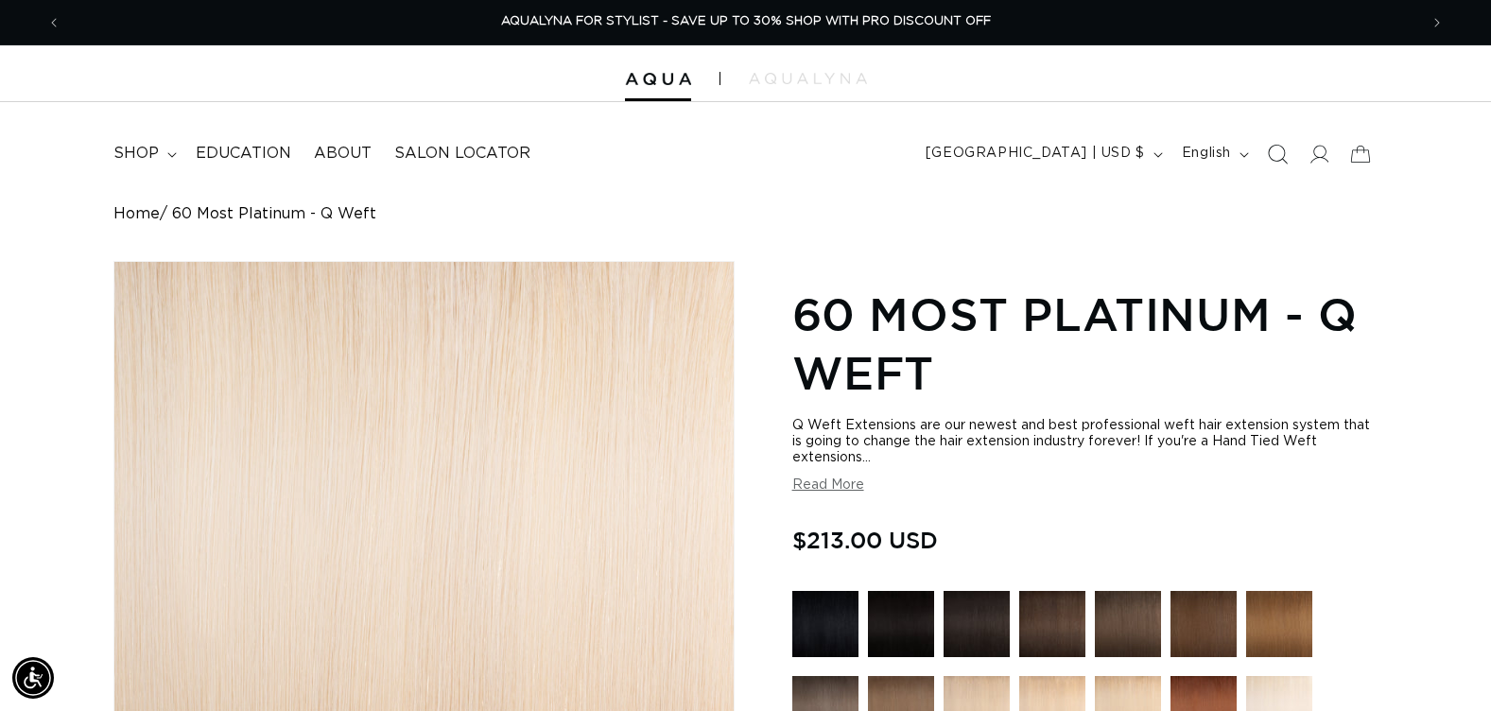
click at [1274, 149] on icon "Search" at bounding box center [1277, 154] width 20 height 20
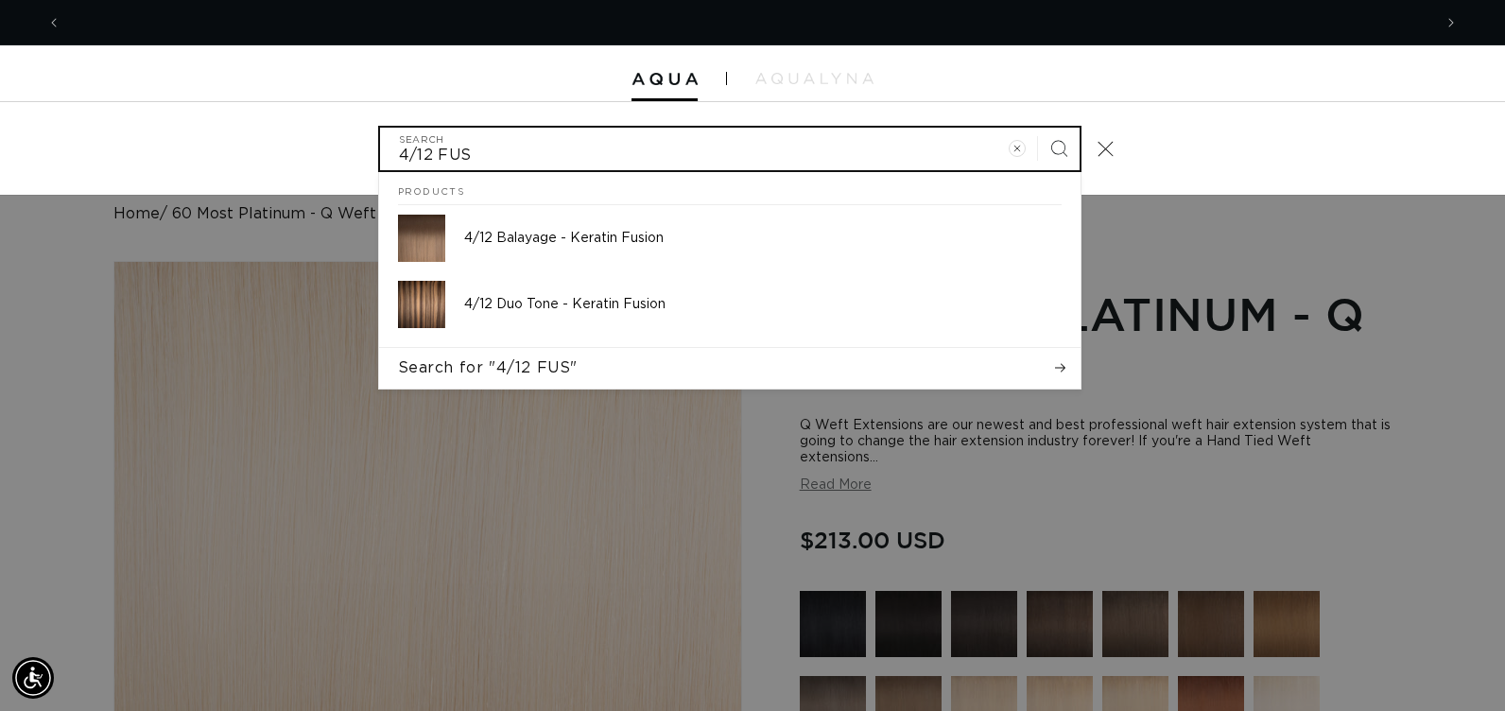
scroll to position [0, 2742]
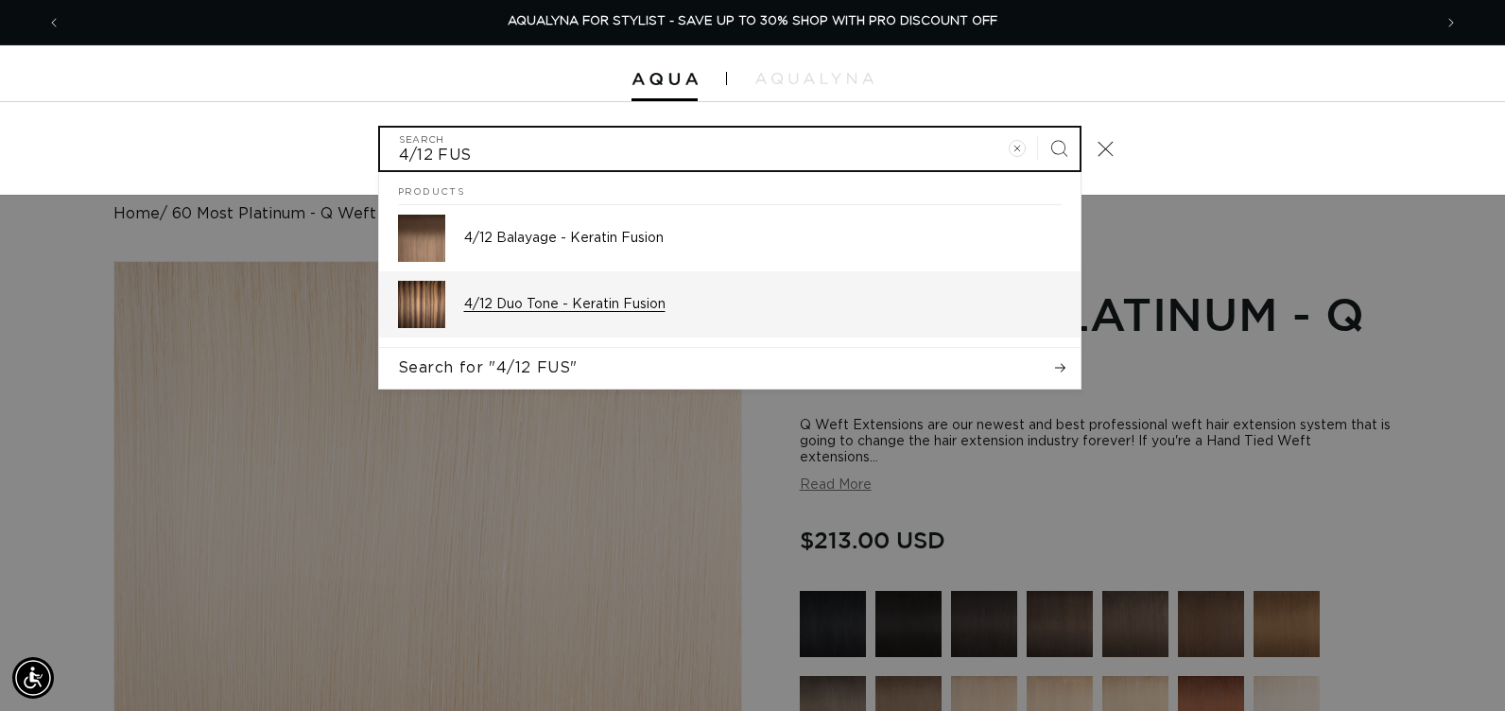
type input "4/12 FUS"
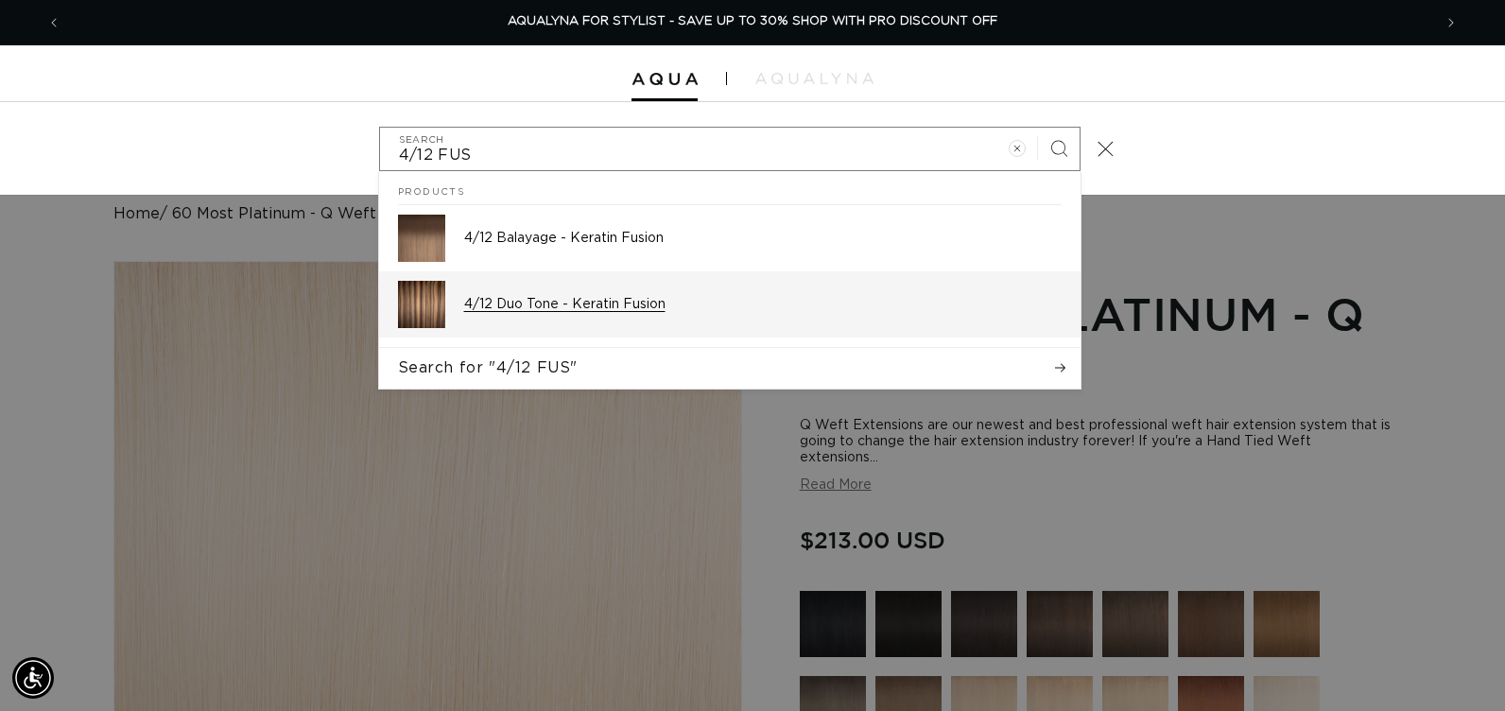
click at [567, 304] on p "4/12 Duo Tone - Keratin Fusion" at bounding box center [763, 304] width 598 height 17
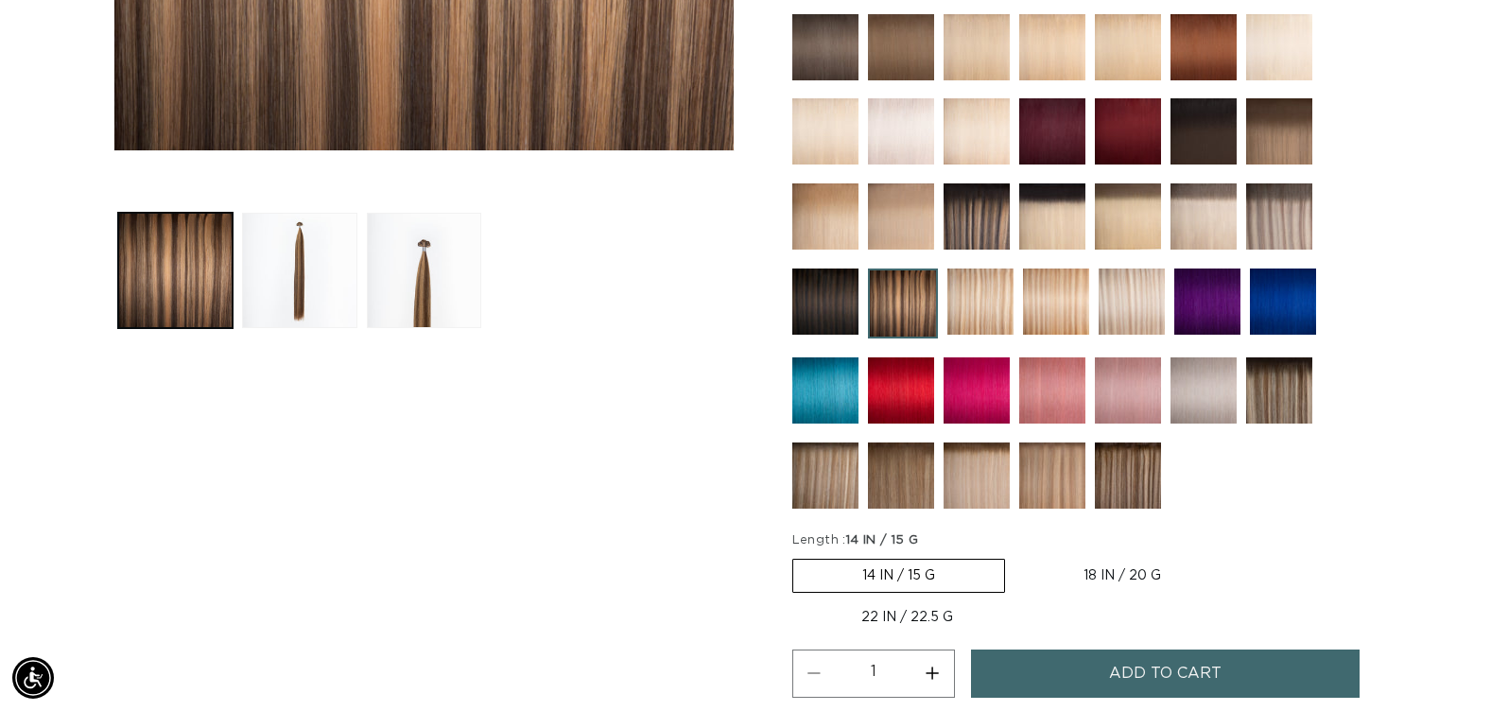
scroll to position [0, 2714]
click at [1099, 578] on label "18 IN / 20 G Variant sold out or unavailable" at bounding box center [1123, 576] width 216 height 32
click at [1016, 556] on input "18 IN / 20 G Variant sold out or unavailable" at bounding box center [1015, 555] width 1 height 1
radio input "true"
click at [1090, 688] on button "Add to cart" at bounding box center [1165, 674] width 389 height 48
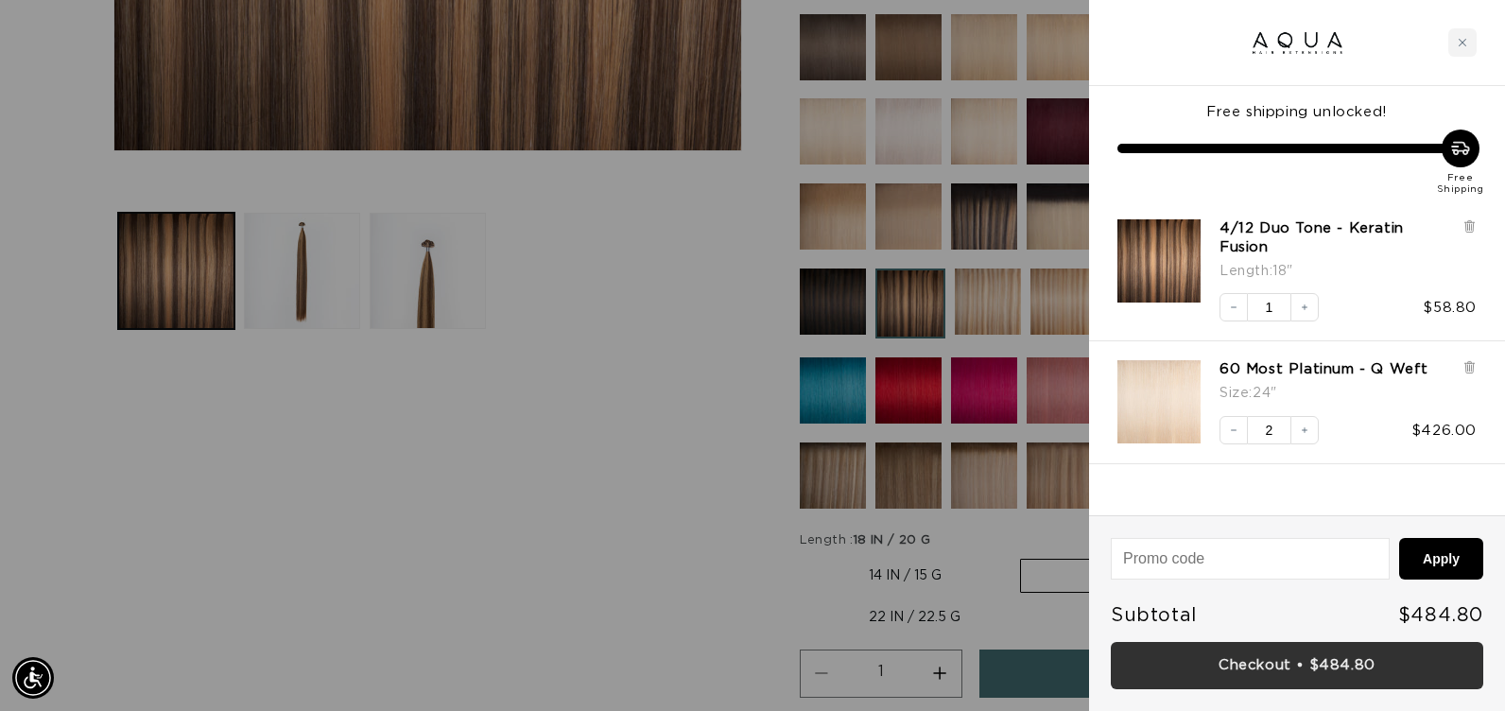
click at [1199, 646] on link "Checkout • $484.80" at bounding box center [1297, 666] width 373 height 48
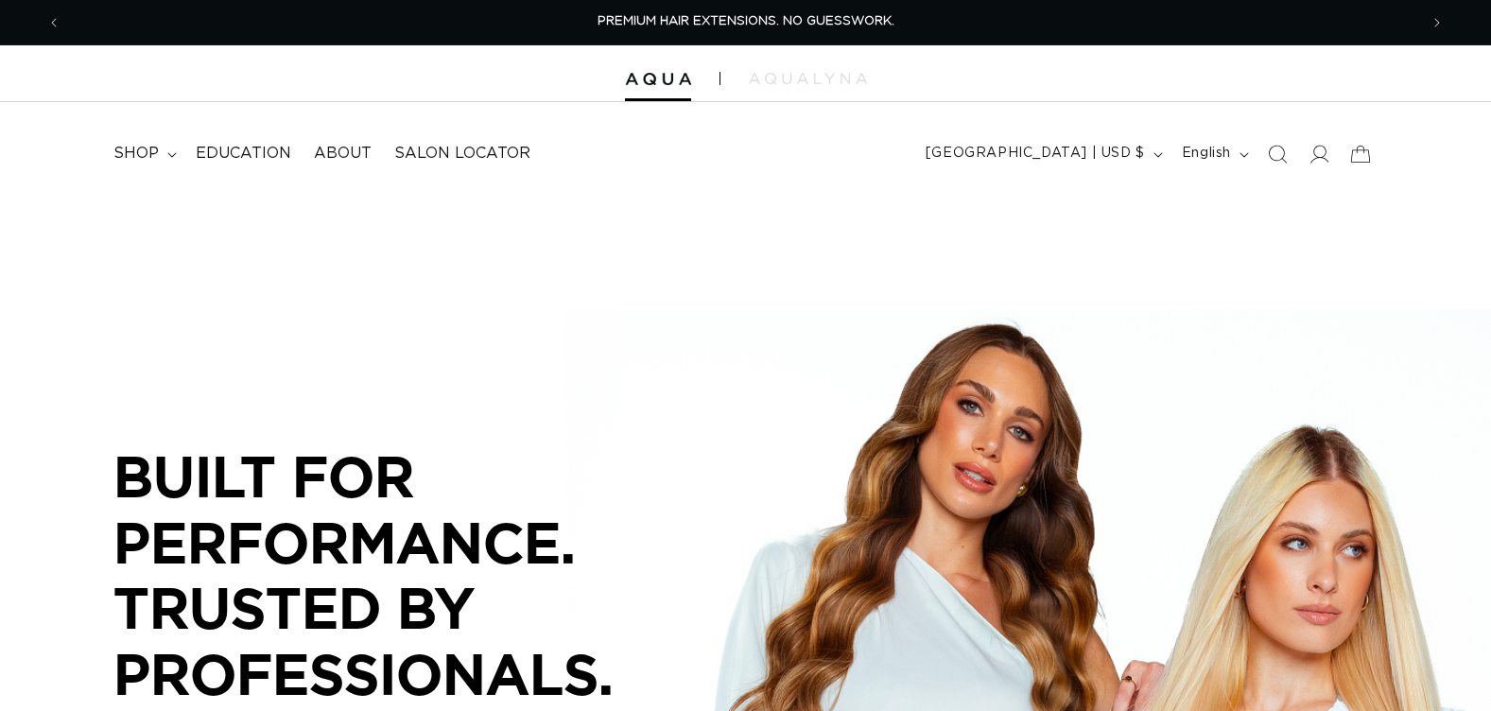
click at [1276, 151] on icon "Search" at bounding box center [1277, 154] width 19 height 19
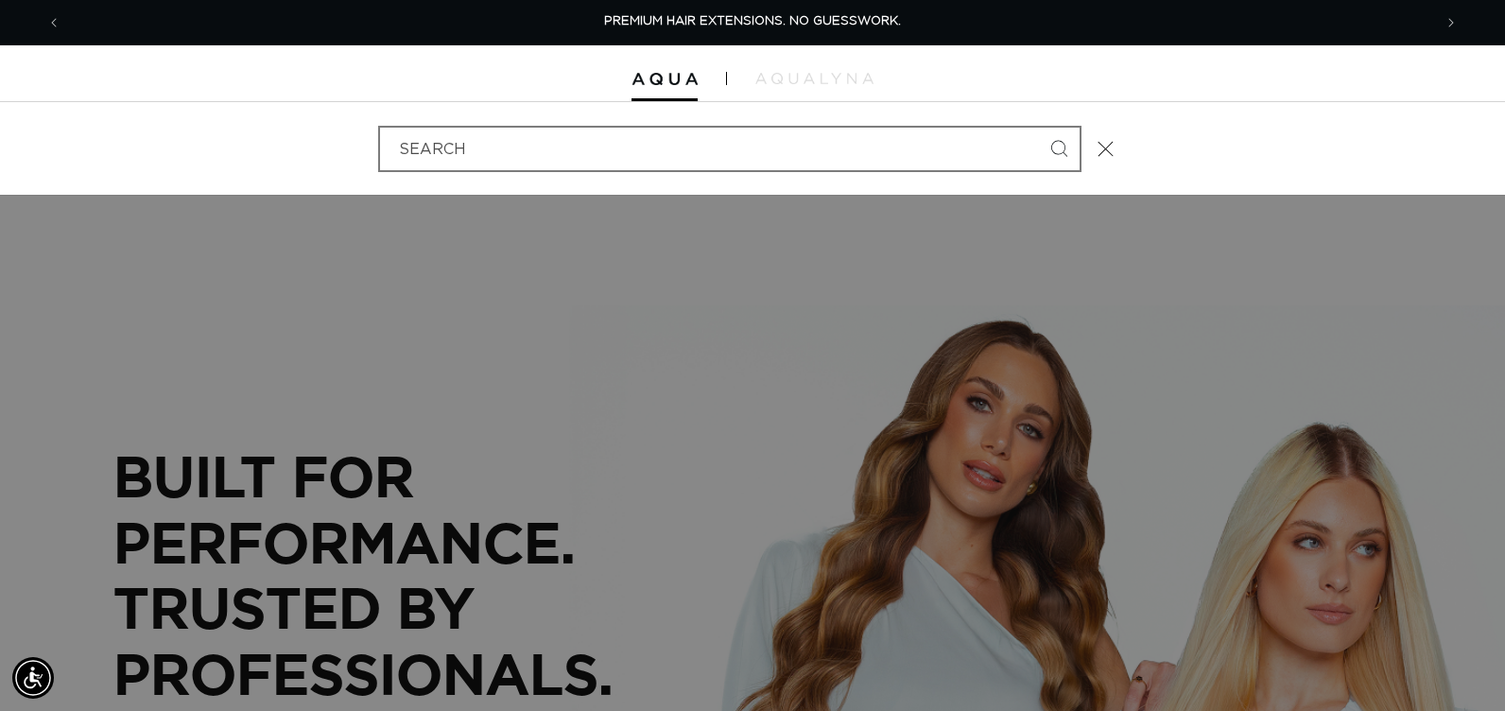
click at [420, 153] on input "Search" at bounding box center [730, 149] width 700 height 43
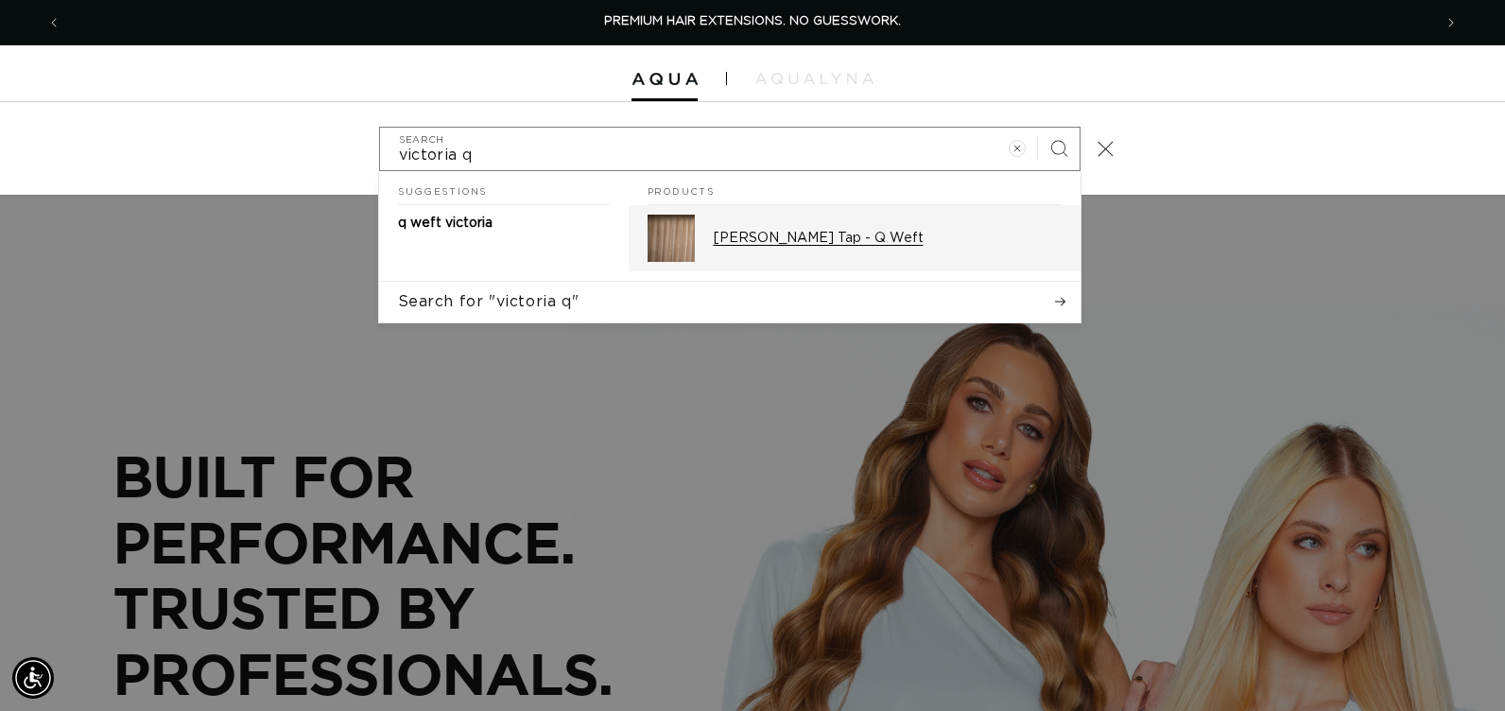
type input "victoria q"
click at [740, 244] on p "[PERSON_NAME] Tap - Q Weft" at bounding box center [888, 238] width 348 height 17
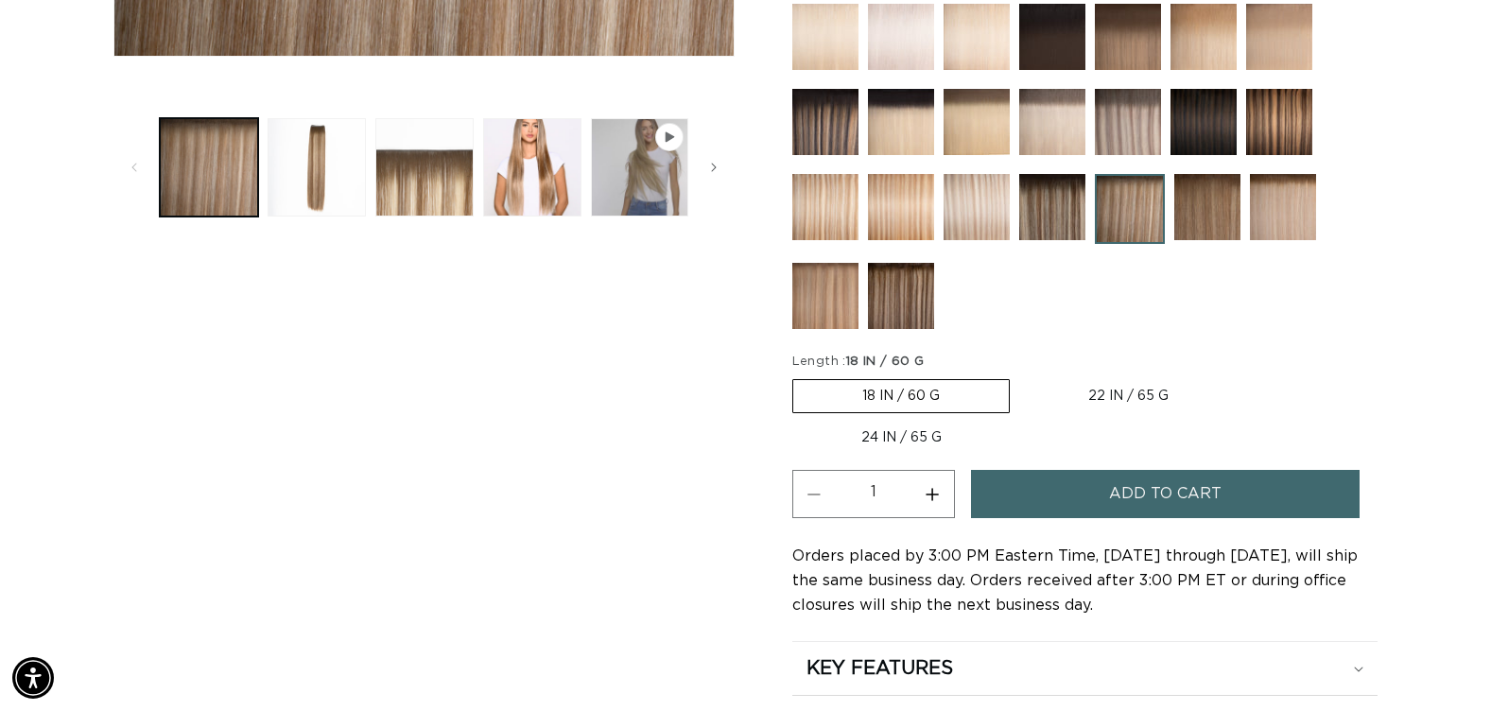
scroll to position [0, 1357]
click at [882, 443] on label "24 IN / 65 G Variant sold out or unavailable" at bounding box center [901, 438] width 218 height 32
click at [1247, 376] on input "24 IN / 65 G Variant sold out or unavailable" at bounding box center [1247, 375] width 1 height 1
radio input "true"
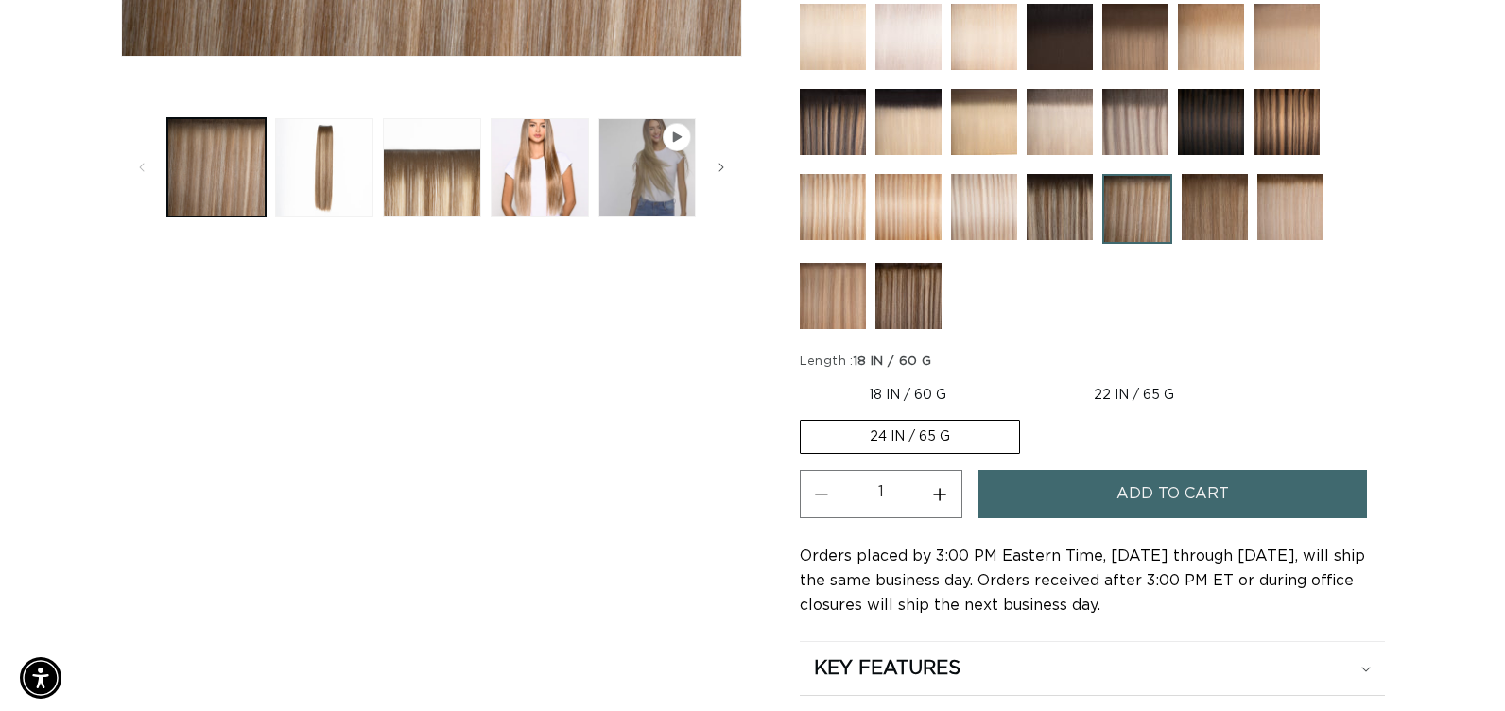
scroll to position [0, 2714]
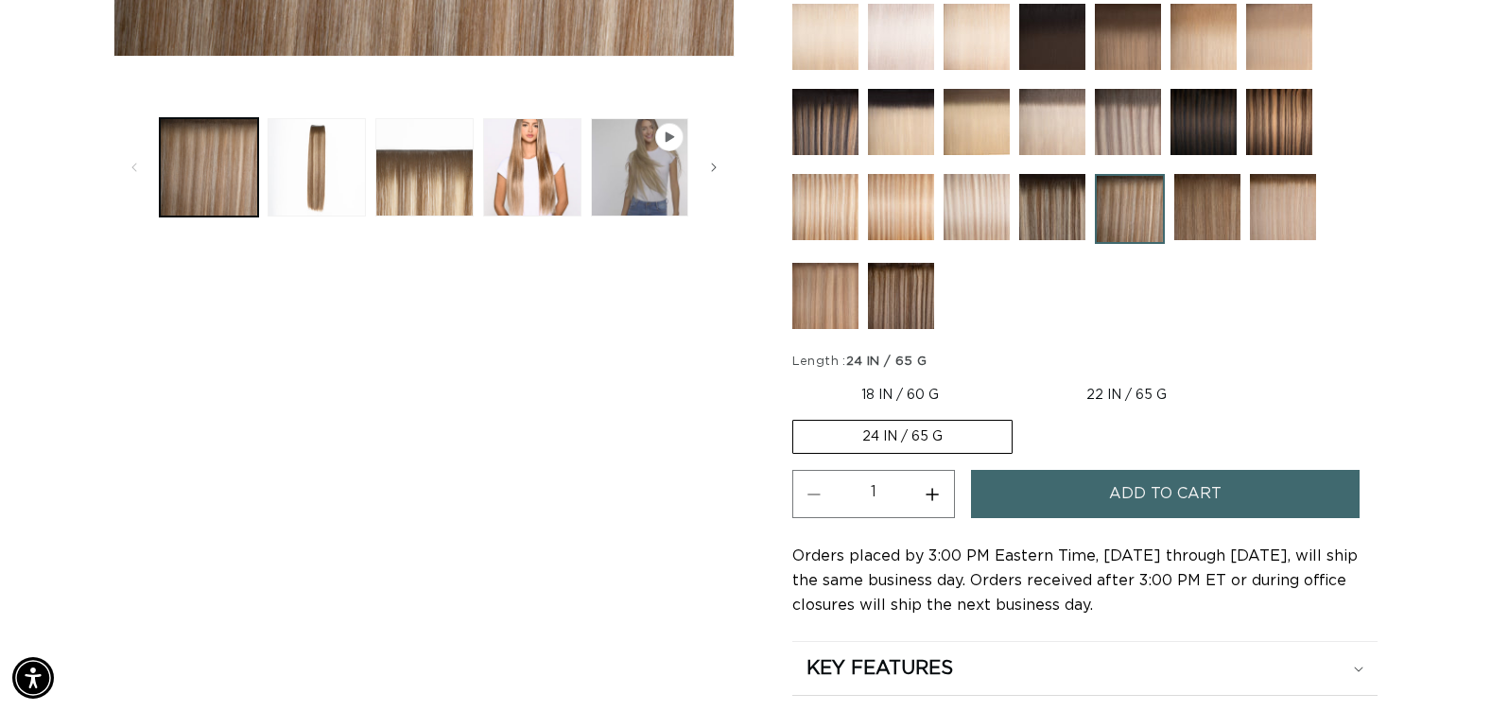
click at [941, 492] on button "Increase quantity for [PERSON_NAME] Tap - Q Weft" at bounding box center [933, 494] width 43 height 48
type input "2"
click at [1055, 507] on button "Add to cart" at bounding box center [1165, 494] width 389 height 48
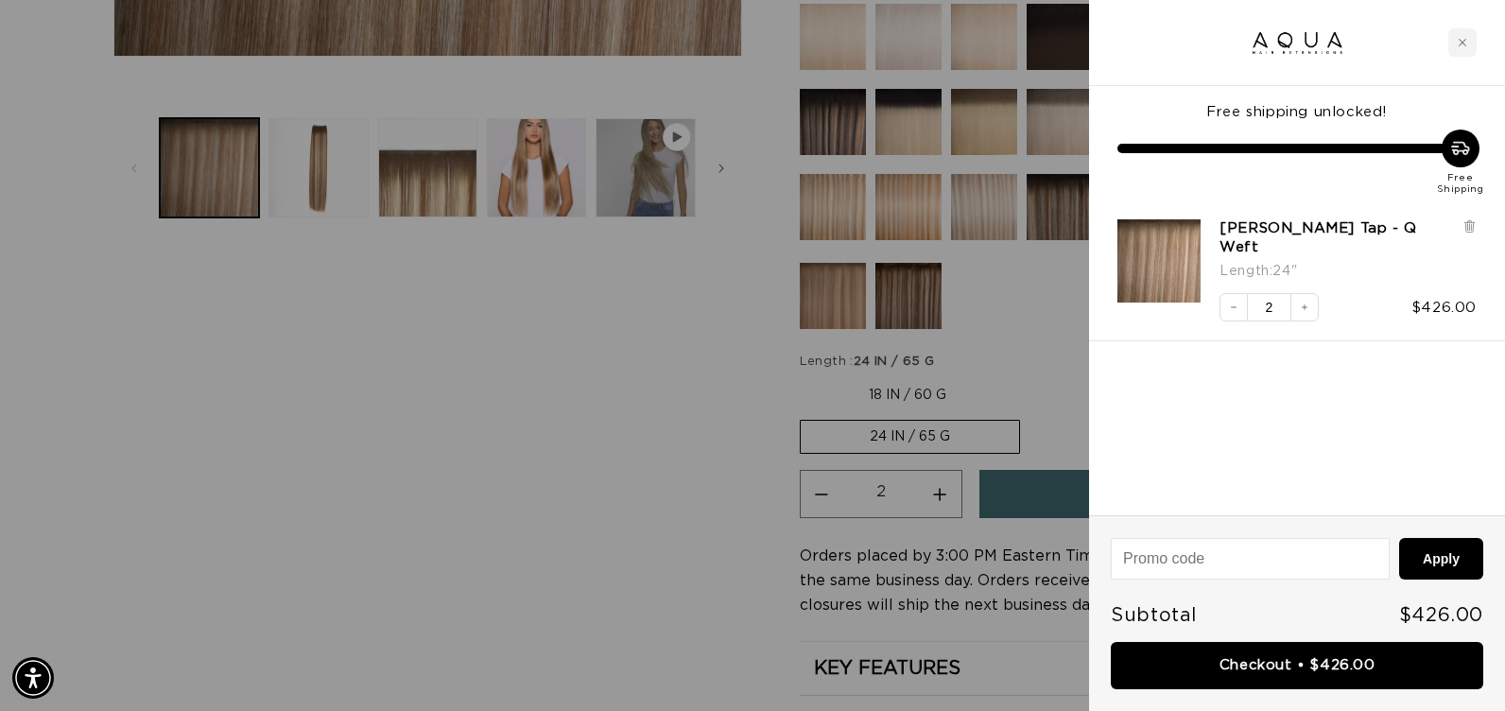
scroll to position [0, 1371]
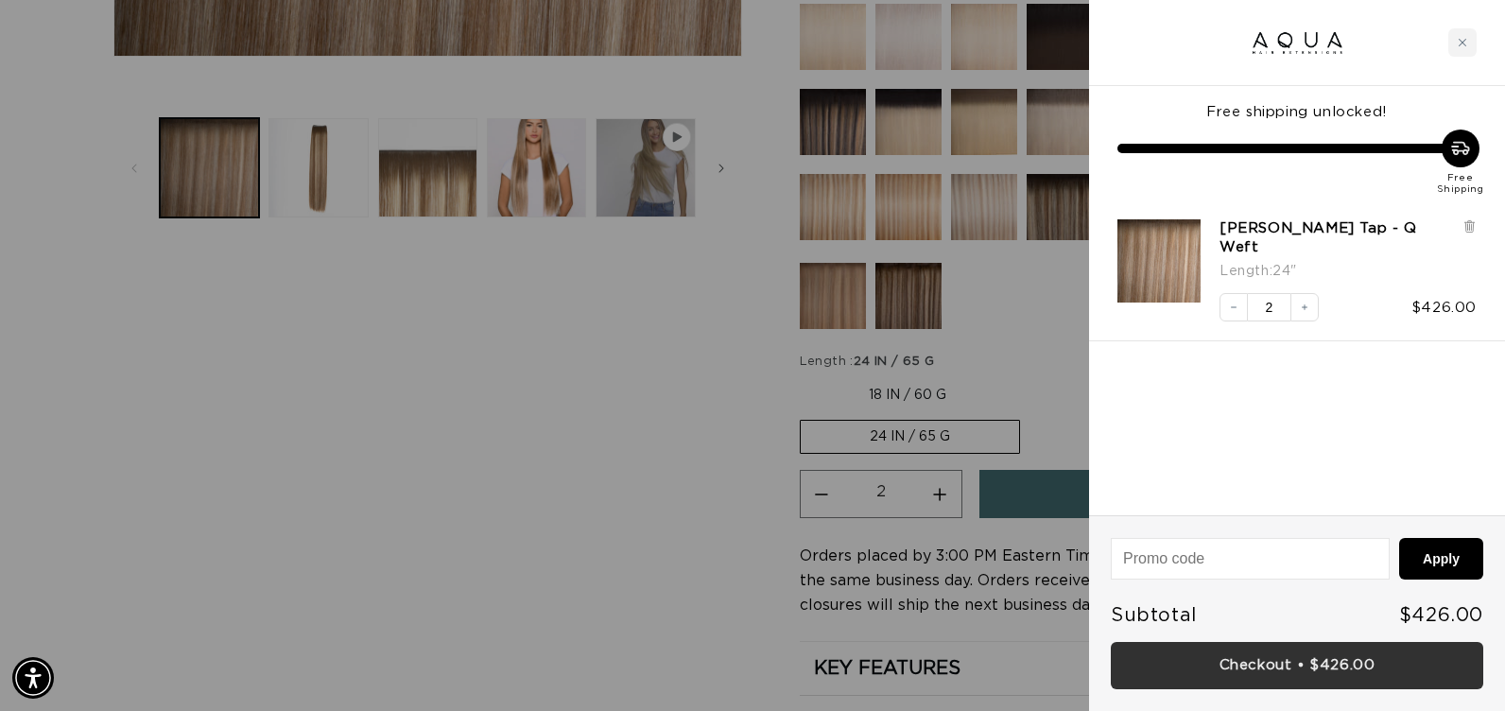
click at [1221, 668] on link "Checkout • $426.00" at bounding box center [1297, 666] width 373 height 48
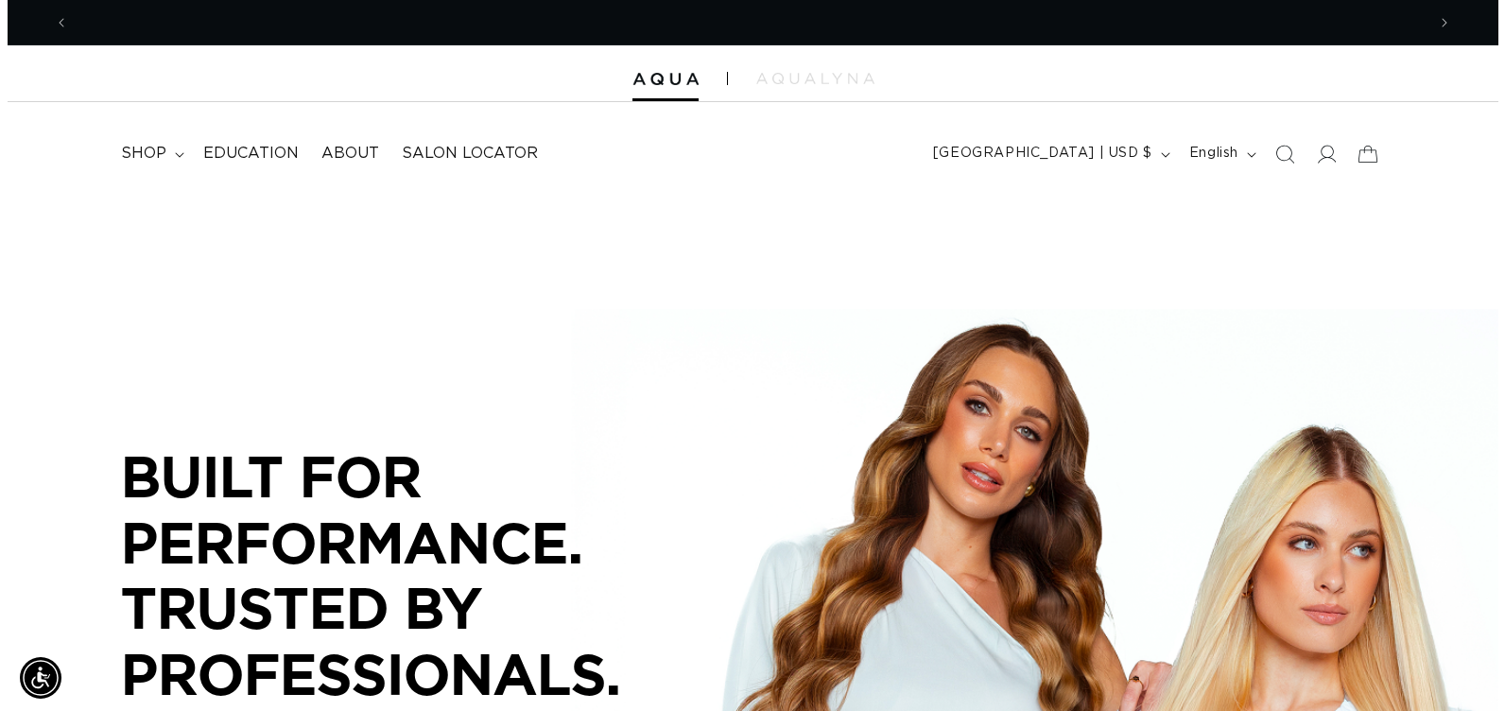
scroll to position [0, 1357]
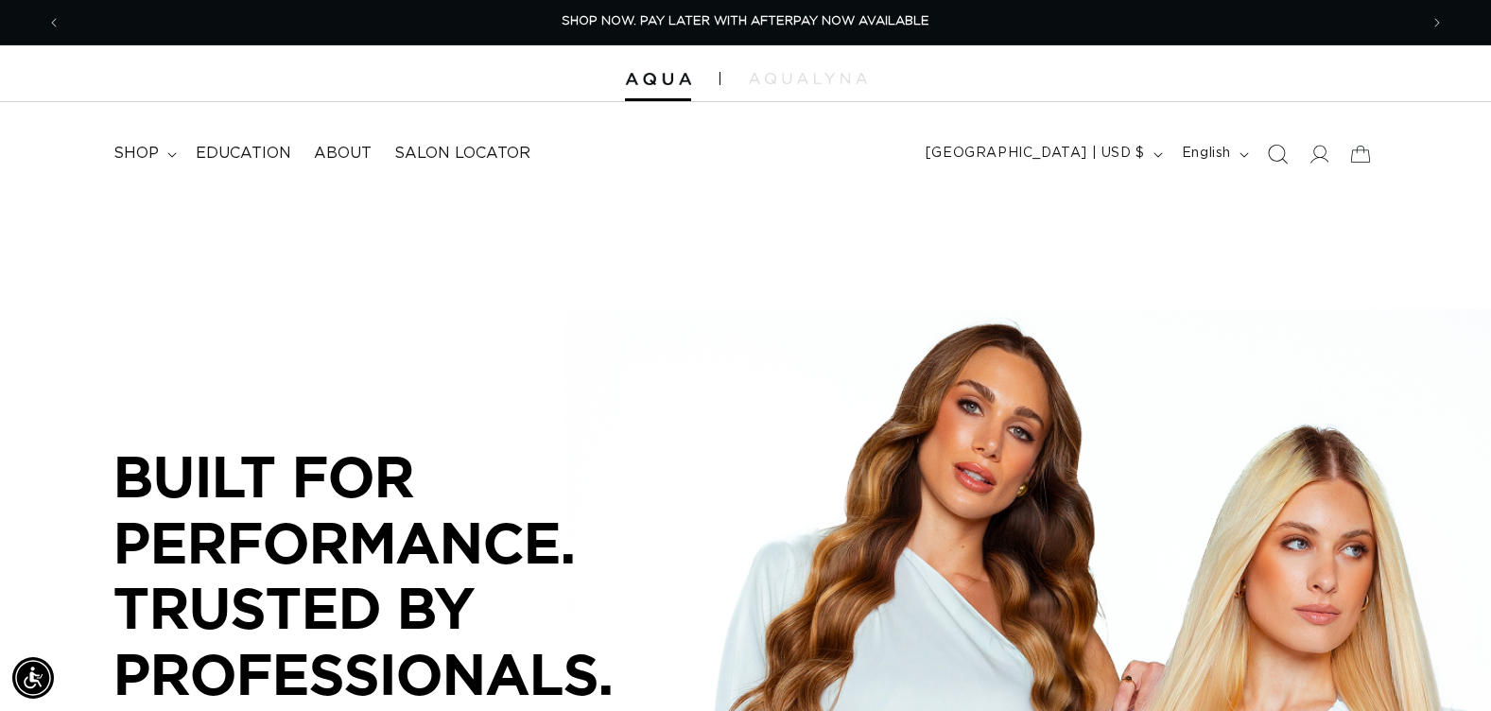
click at [1276, 147] on icon "Search" at bounding box center [1277, 154] width 20 height 20
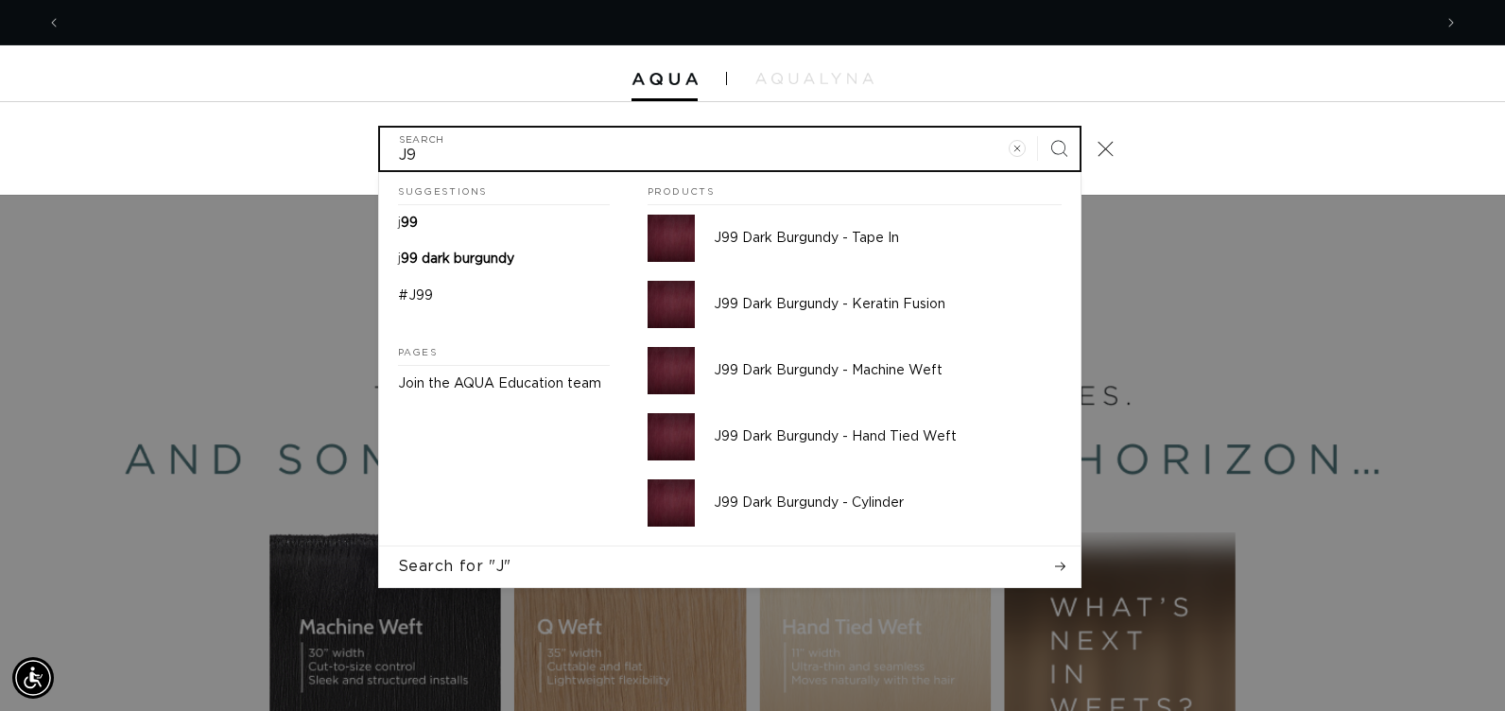
scroll to position [0, 0]
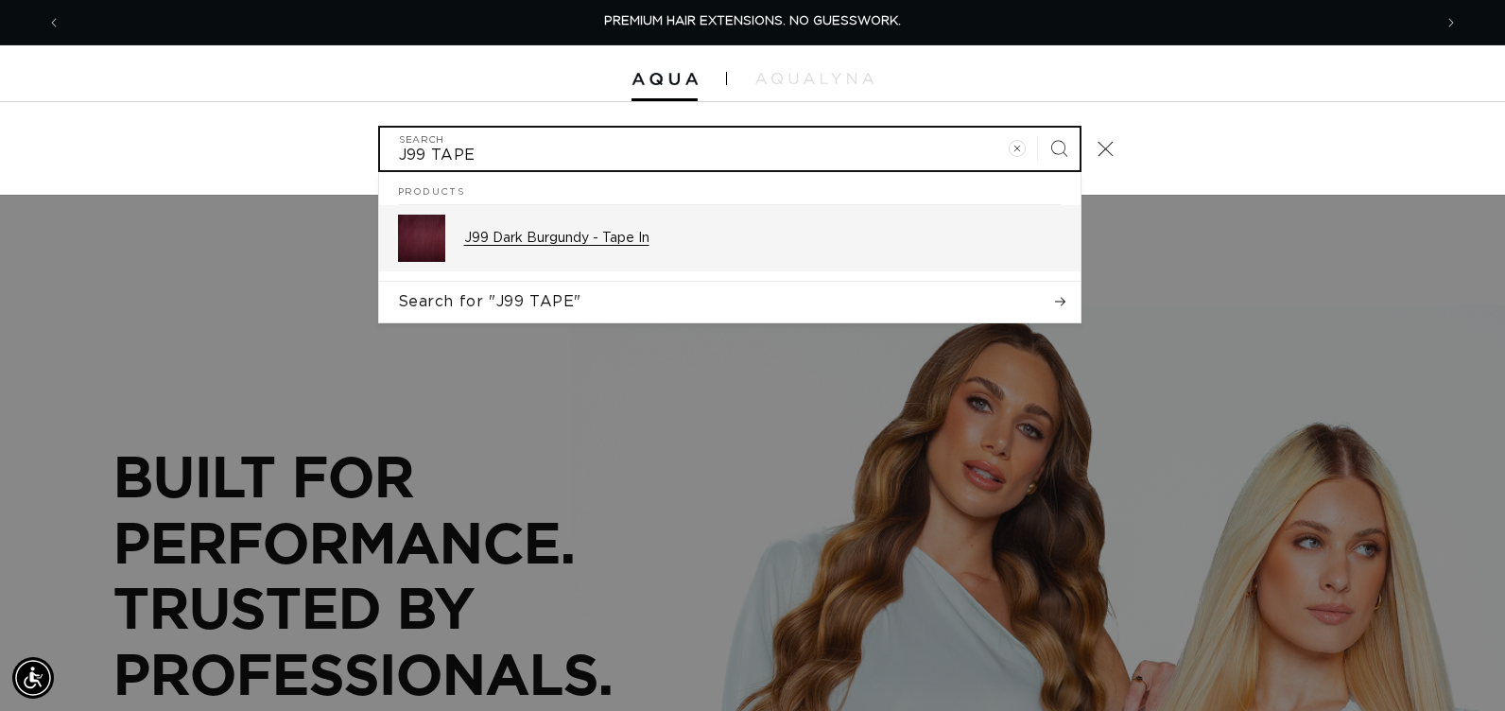
type input "J99 TAPE"
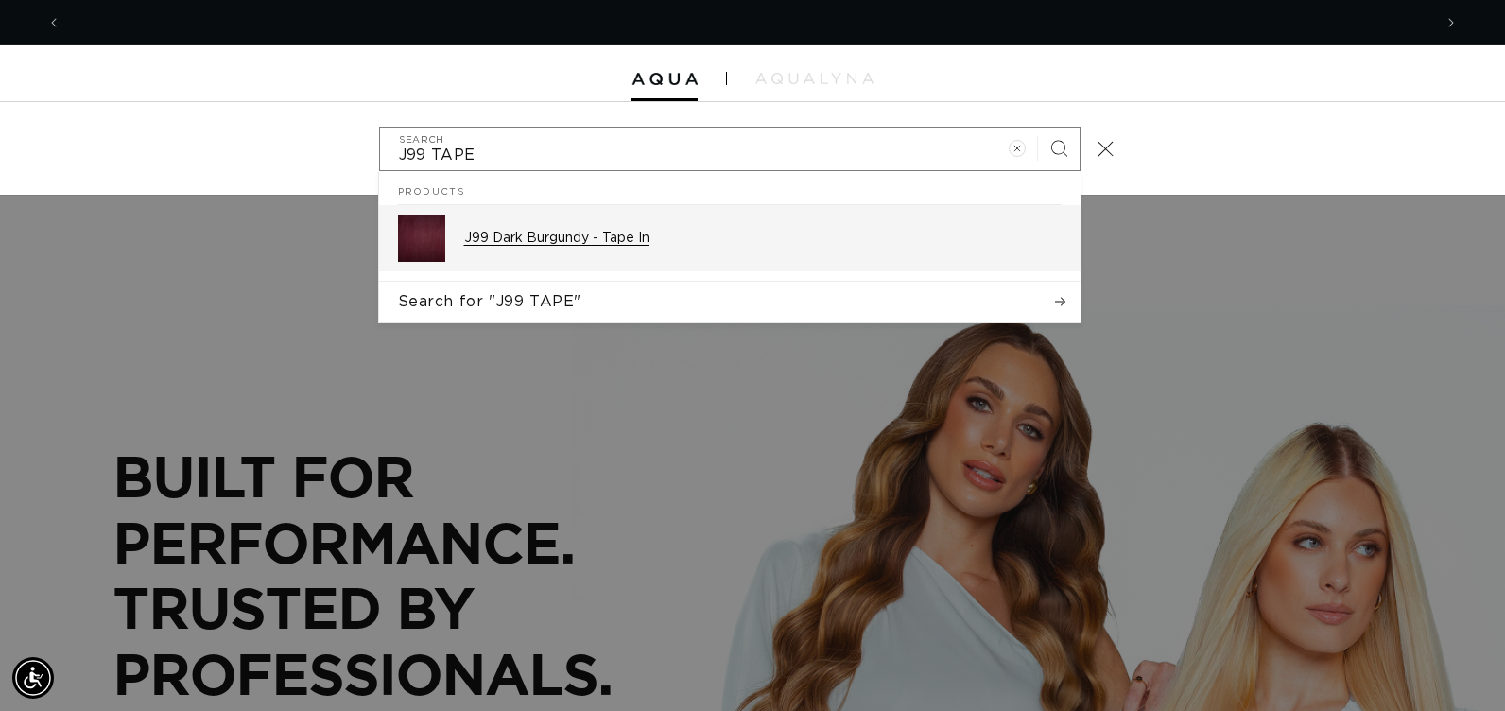
click at [637, 243] on p "J99 Dark Burgundy - Tape In" at bounding box center [763, 238] width 598 height 17
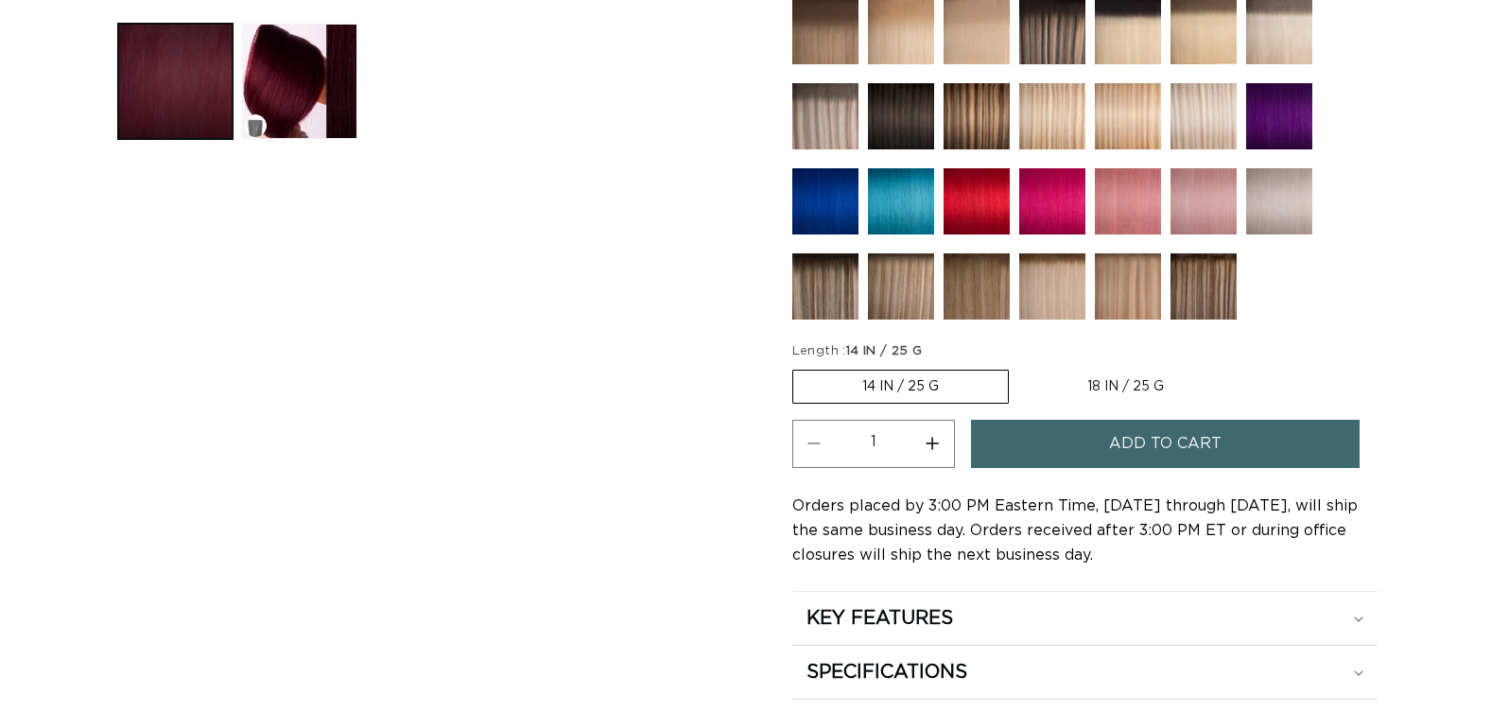
click at [1091, 382] on label "18 IN / 25 G Variant sold out or unavailable" at bounding box center [1125, 387] width 215 height 32
click at [1019, 367] on input "18 IN / 25 G Variant sold out or unavailable" at bounding box center [1018, 366] width 1 height 1
radio input "true"
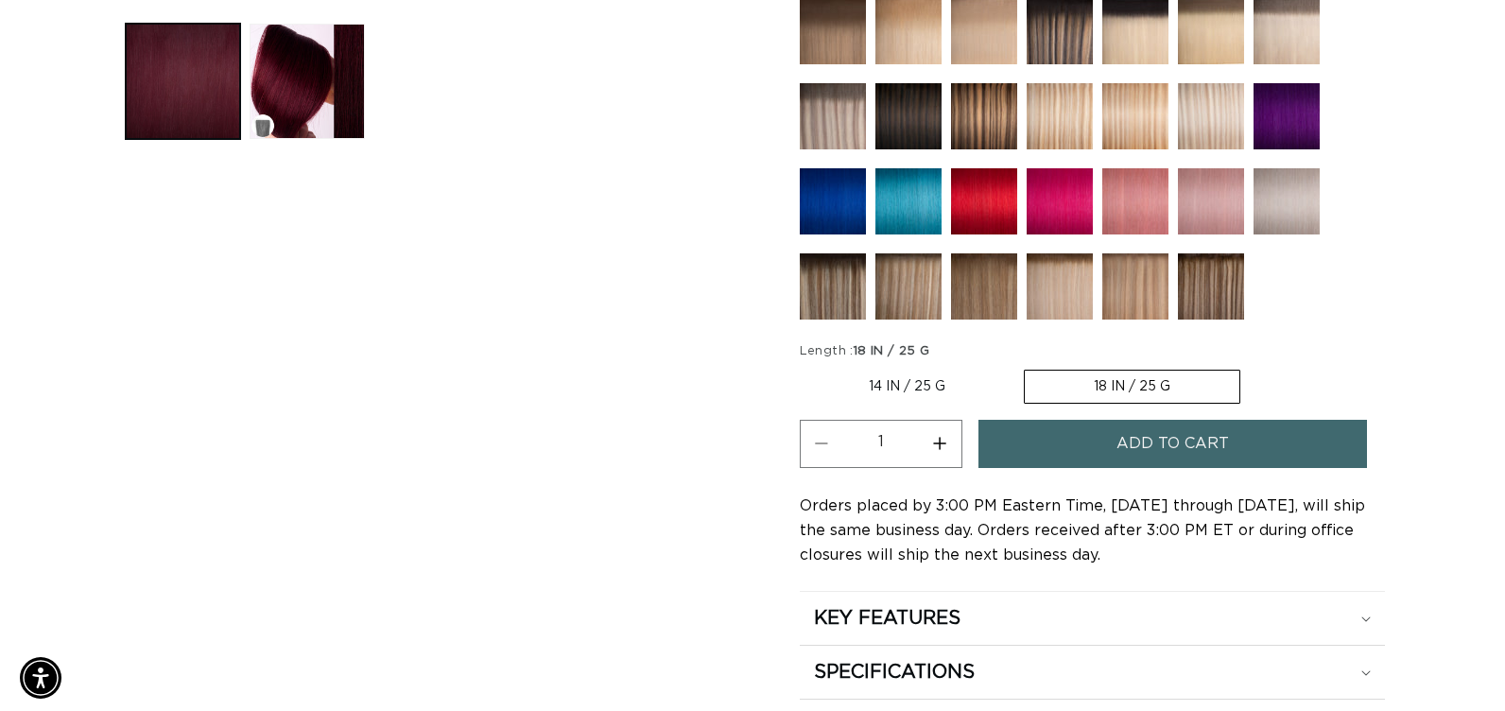
scroll to position [0, 1357]
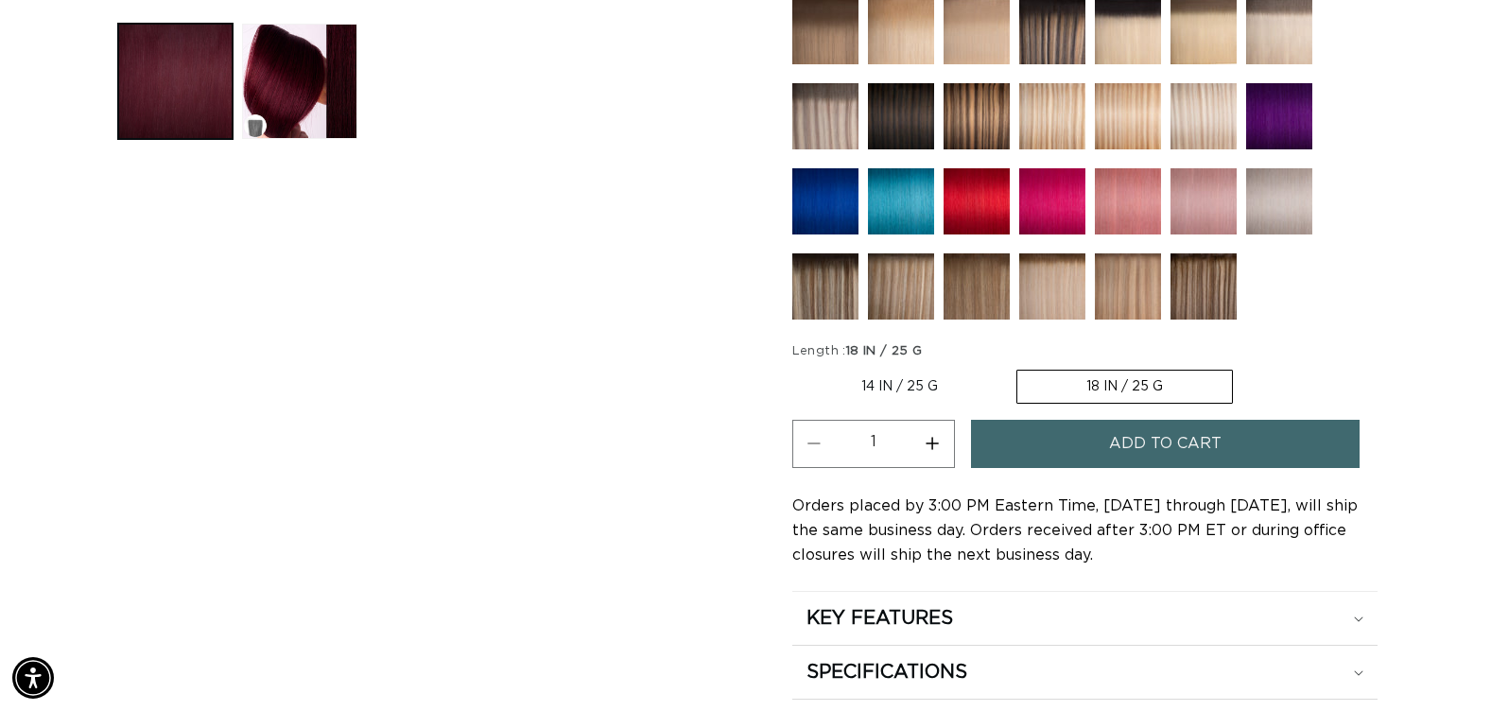
click at [935, 443] on button "Increase quantity for J99 Dark Burgundy - Tape In" at bounding box center [933, 444] width 43 height 48
type input "2"
click at [1032, 457] on button "Add to cart" at bounding box center [1165, 444] width 389 height 48
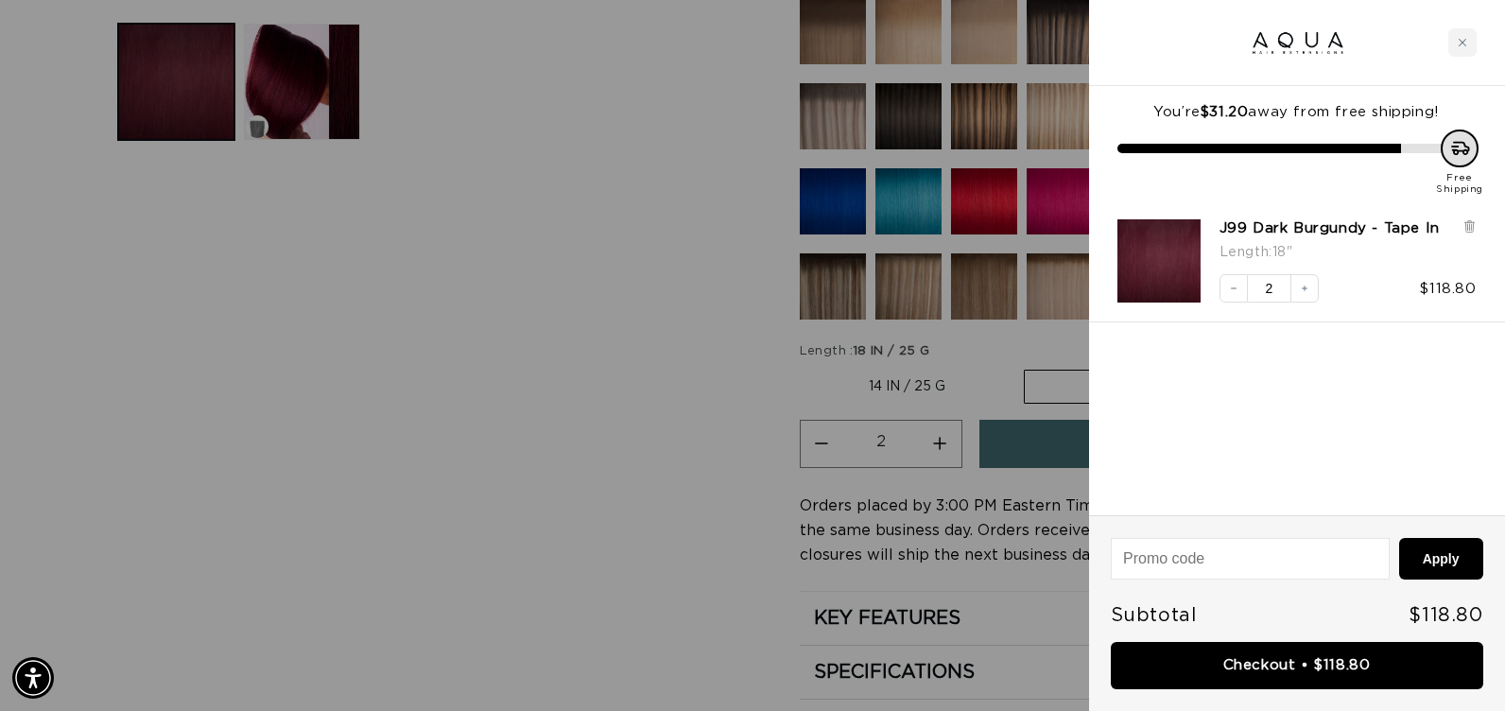
scroll to position [0, 2742]
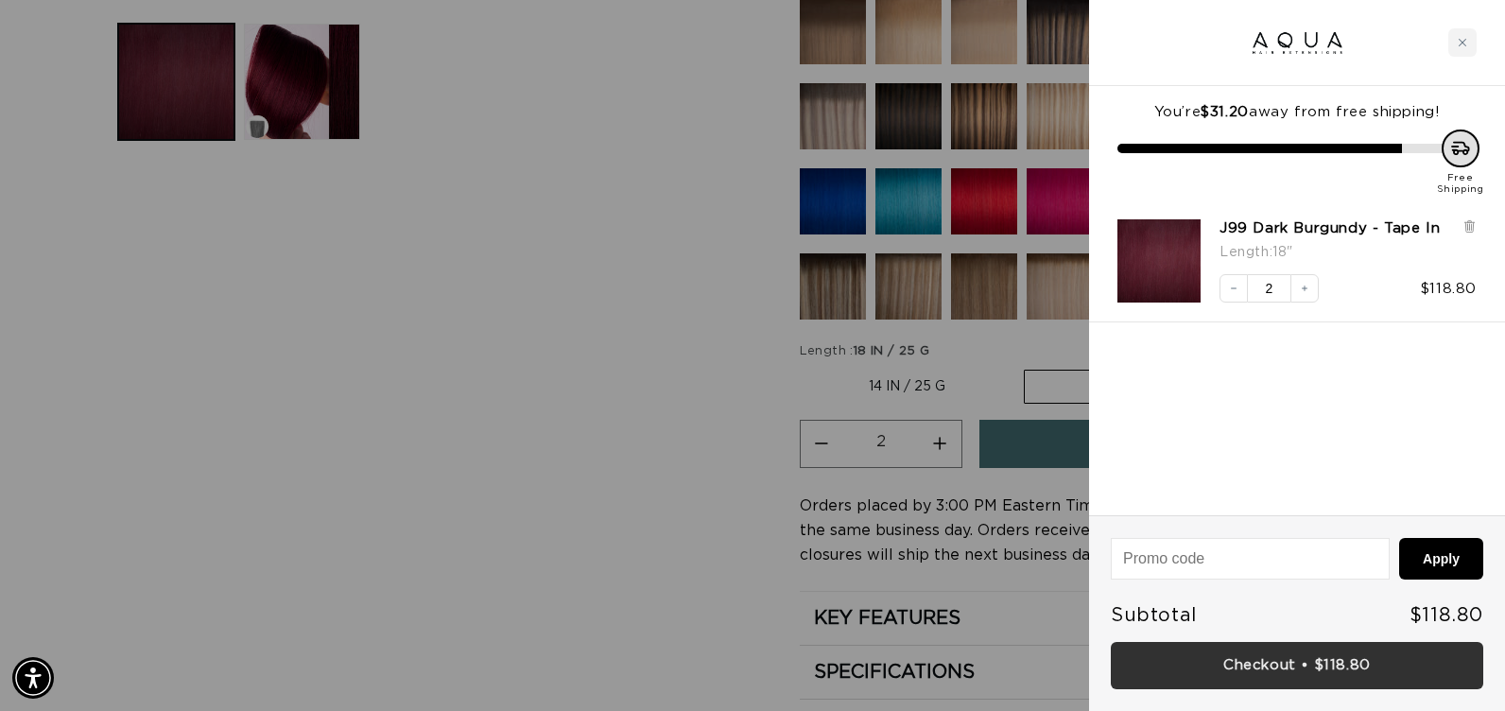
click at [1243, 659] on link "Checkout • $118.80" at bounding box center [1297, 666] width 373 height 48
